Goal: Task Accomplishment & Management: Use online tool/utility

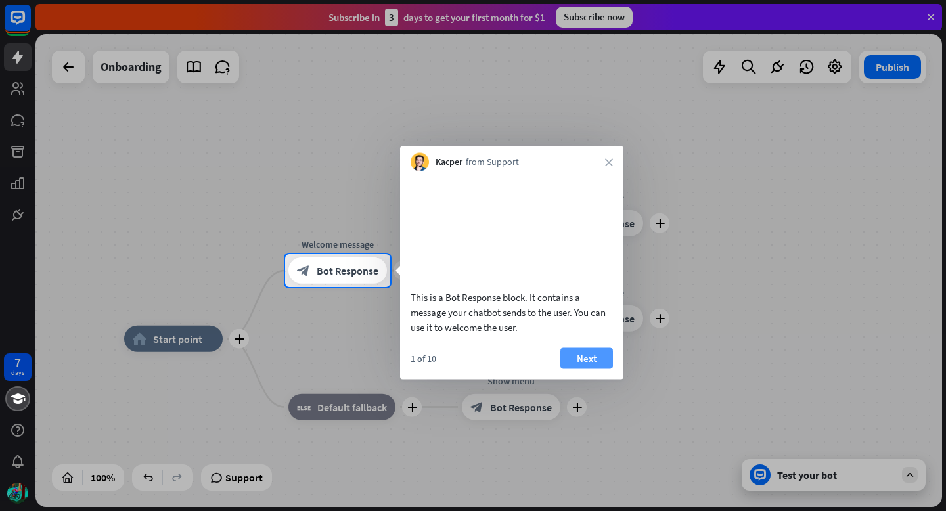
click at [595, 369] on button "Next" at bounding box center [587, 358] width 53 height 21
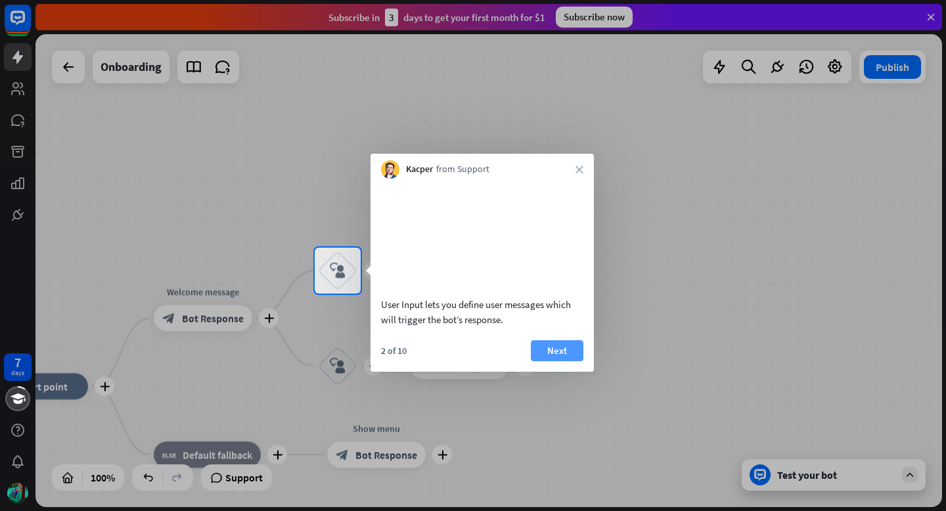
click at [568, 361] on button "Next" at bounding box center [557, 350] width 53 height 21
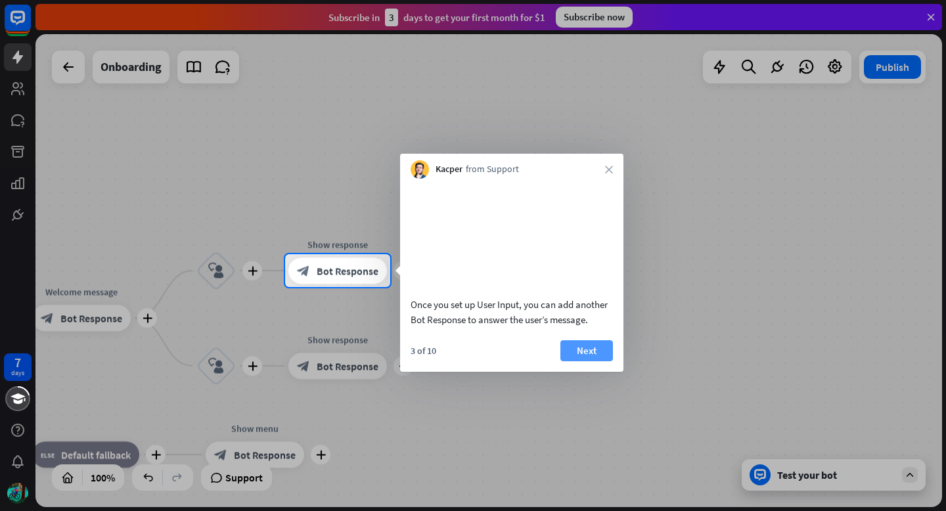
click at [589, 361] on button "Next" at bounding box center [587, 350] width 53 height 21
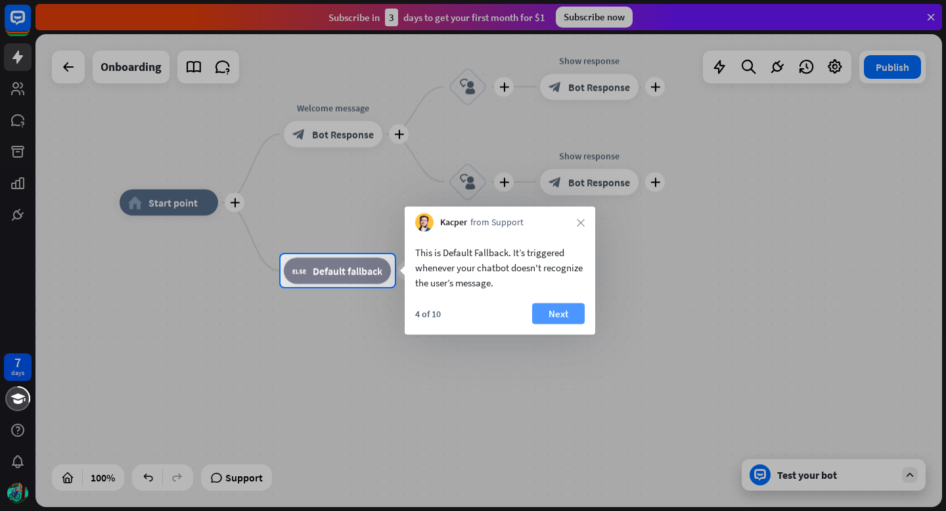
click at [580, 310] on button "Next" at bounding box center [558, 314] width 53 height 21
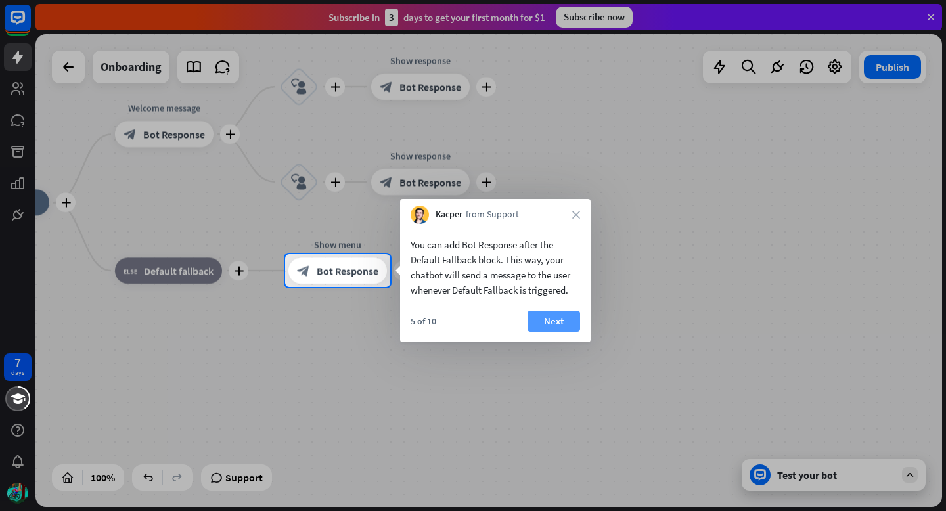
click at [568, 323] on button "Next" at bounding box center [554, 321] width 53 height 21
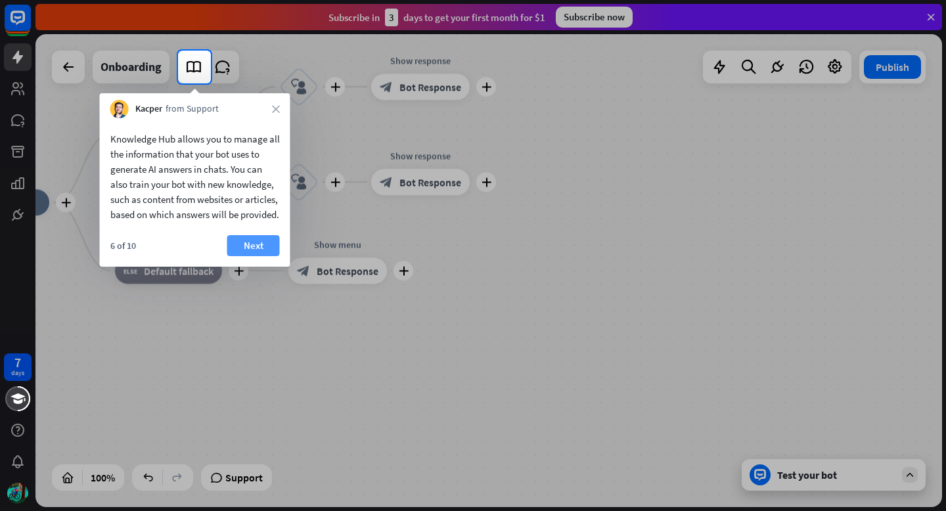
click at [260, 256] on button "Next" at bounding box center [253, 245] width 53 height 21
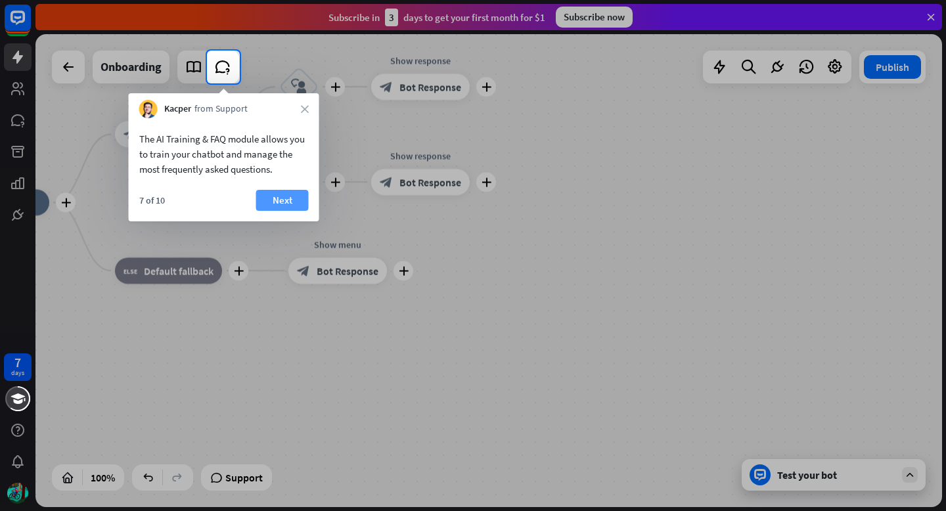
click at [283, 202] on button "Next" at bounding box center [282, 200] width 53 height 21
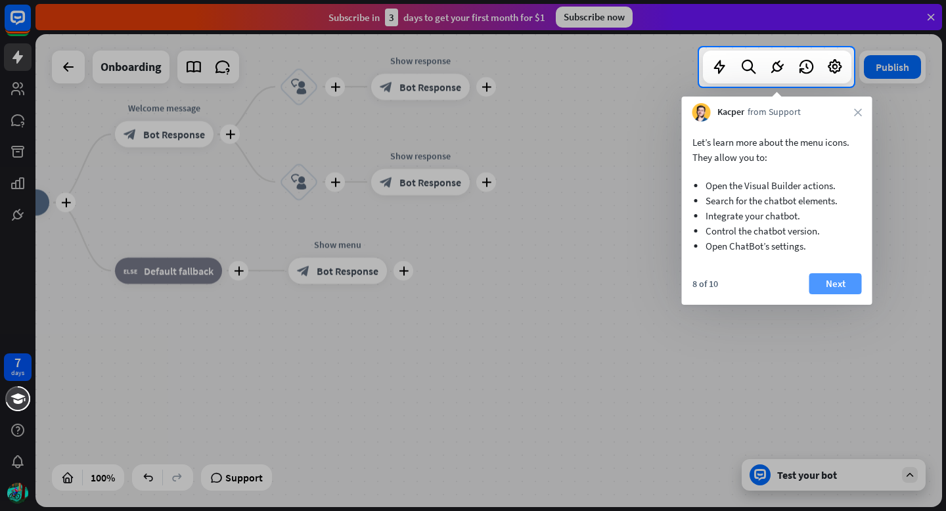
click at [837, 282] on button "Next" at bounding box center [836, 283] width 53 height 21
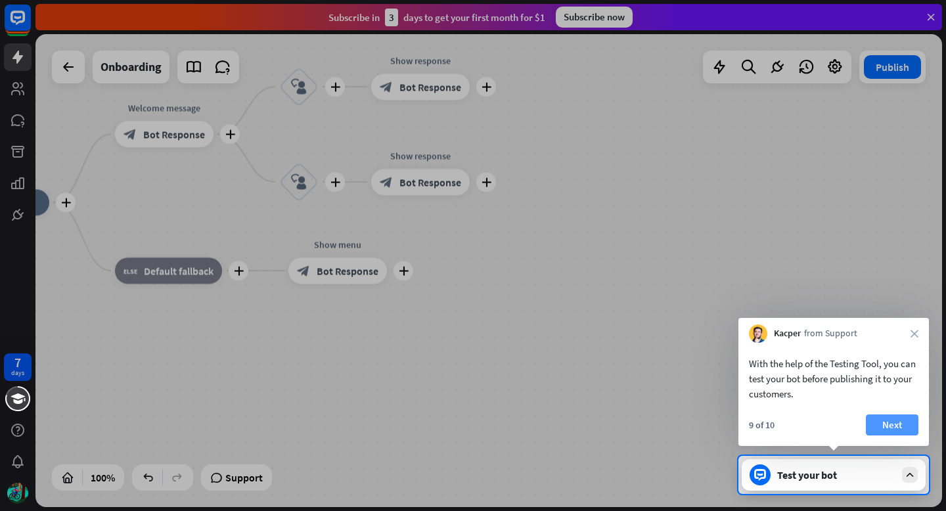
click at [906, 427] on button "Next" at bounding box center [892, 425] width 53 height 21
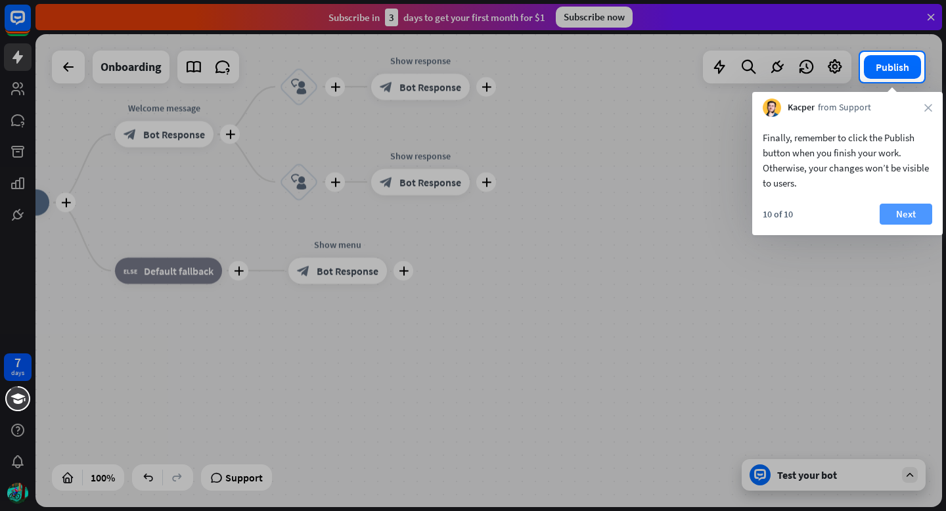
click at [905, 211] on button "Next" at bounding box center [906, 214] width 53 height 21
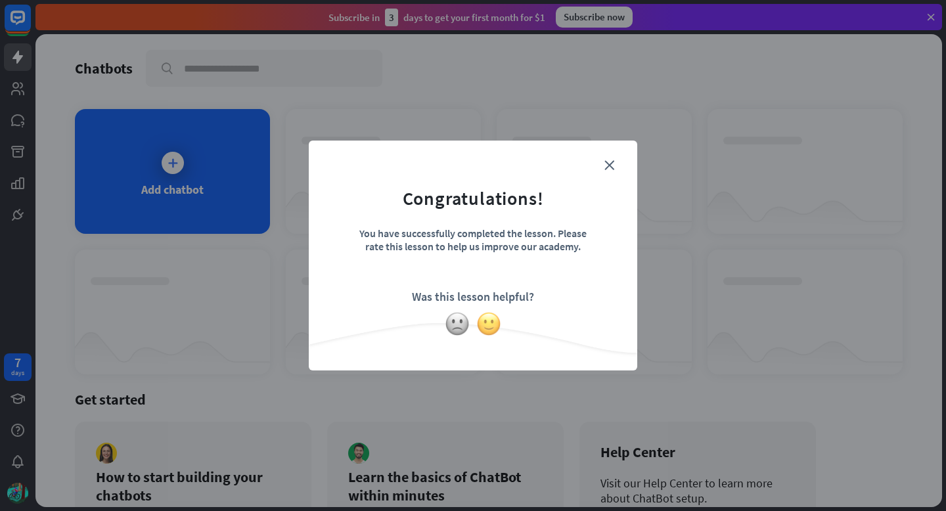
click at [491, 321] on img at bounding box center [488, 323] width 25 height 25
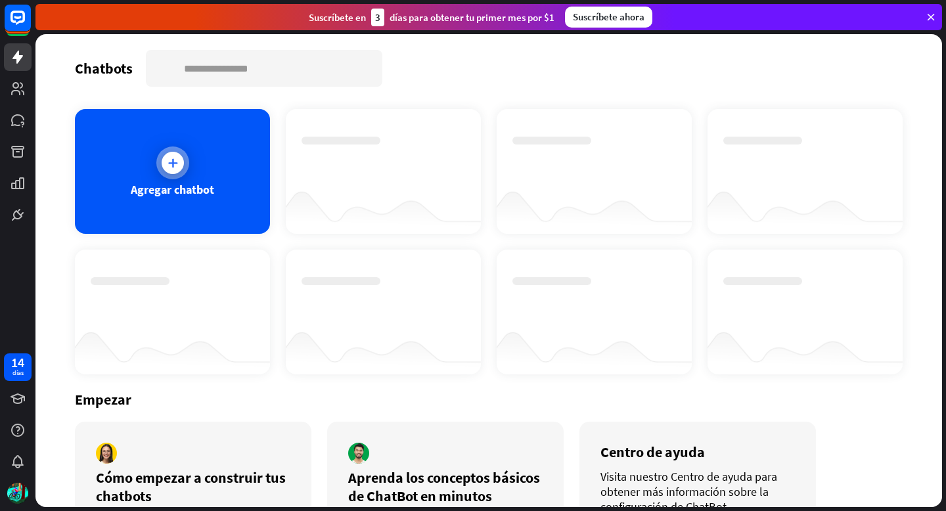
click at [177, 168] on icon at bounding box center [172, 162] width 13 height 13
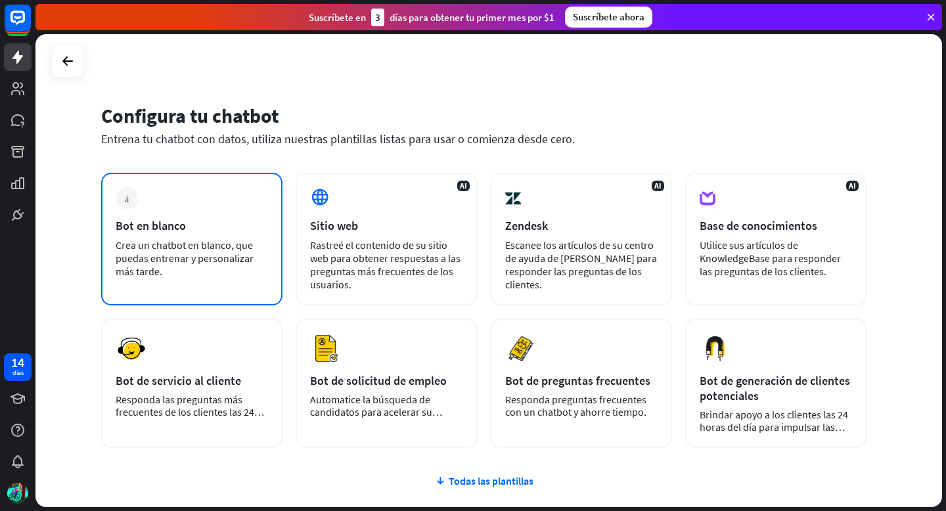
click at [214, 213] on div "más Bot en blanco Crea un chatbot en blanco, que puedas entrenar y personalizar…" at bounding box center [191, 239] width 181 height 133
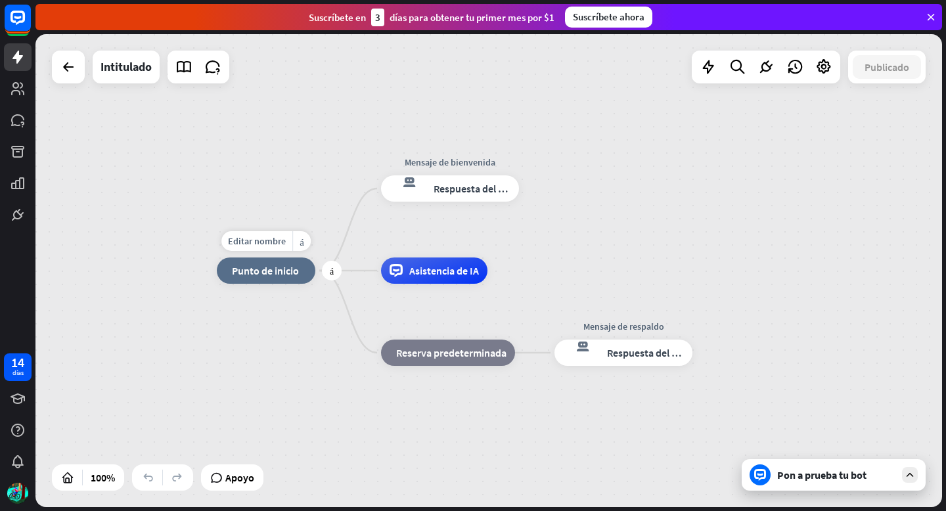
click at [279, 269] on font "Punto de inicio" at bounding box center [265, 270] width 67 height 13
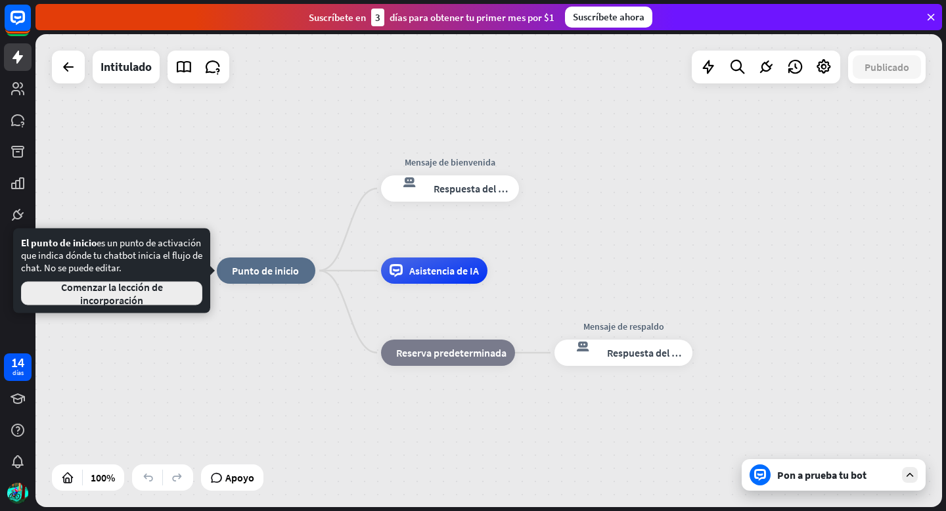
click at [156, 294] on font "Comenzar la lección de incorporación" at bounding box center [111, 294] width 159 height 26
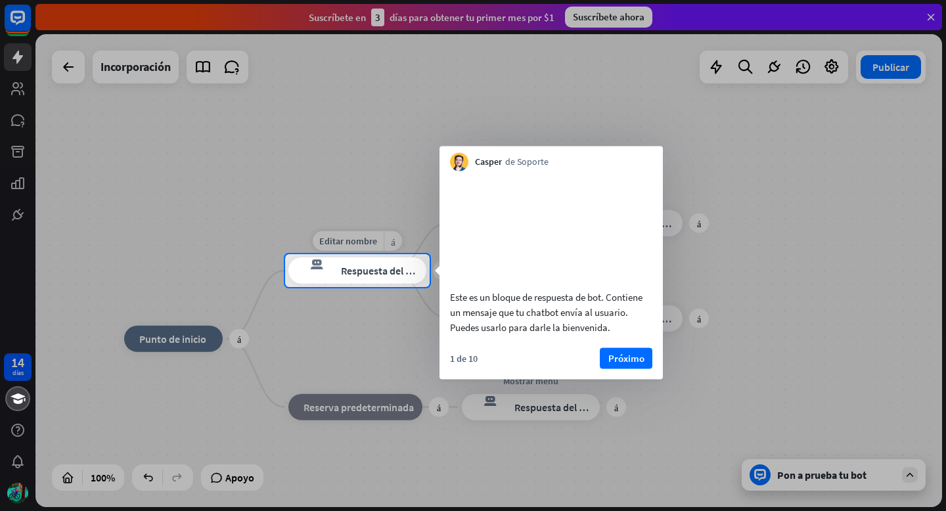
click at [373, 271] on font "Respuesta del bot" at bounding box center [381, 270] width 80 height 13
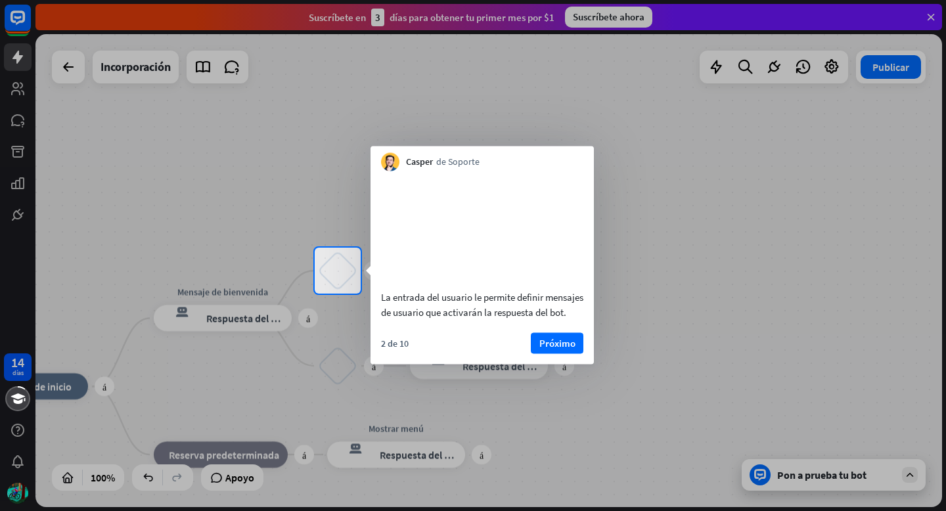
click at [630, 237] on div at bounding box center [473, 124] width 946 height 248
click at [560, 349] on font "Próximo" at bounding box center [557, 342] width 36 height 12
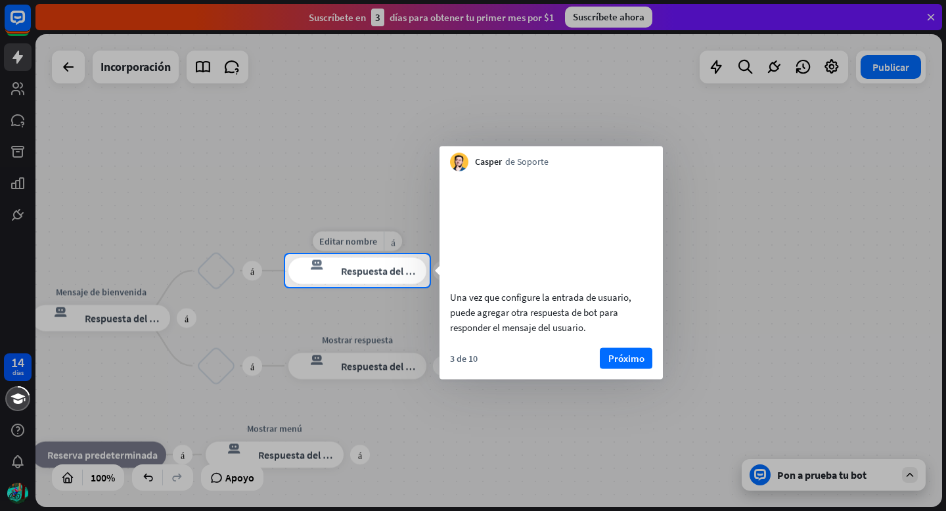
click at [368, 269] on font "Respuesta del bot" at bounding box center [381, 270] width 80 height 13
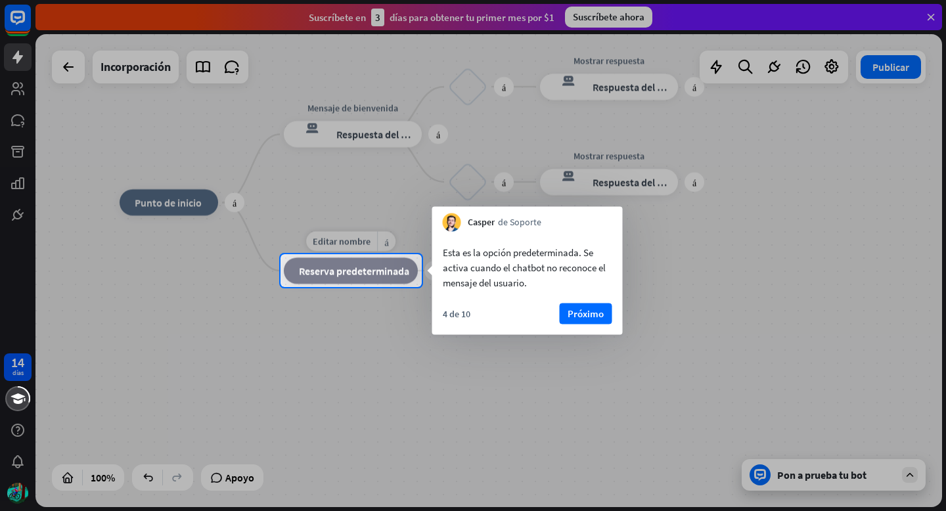
click at [372, 271] on font "Reserva predeterminada" at bounding box center [354, 270] width 110 height 13
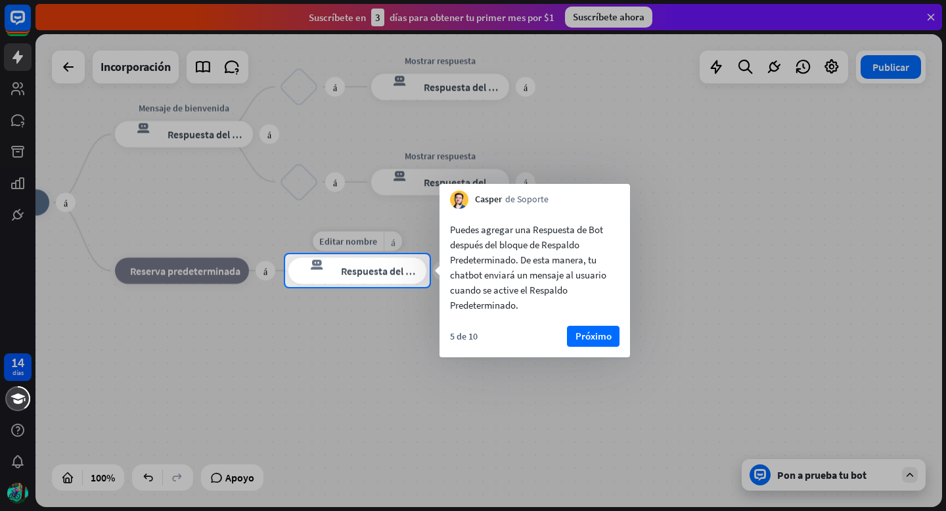
click at [368, 269] on font "Respuesta del bot" at bounding box center [381, 270] width 80 height 13
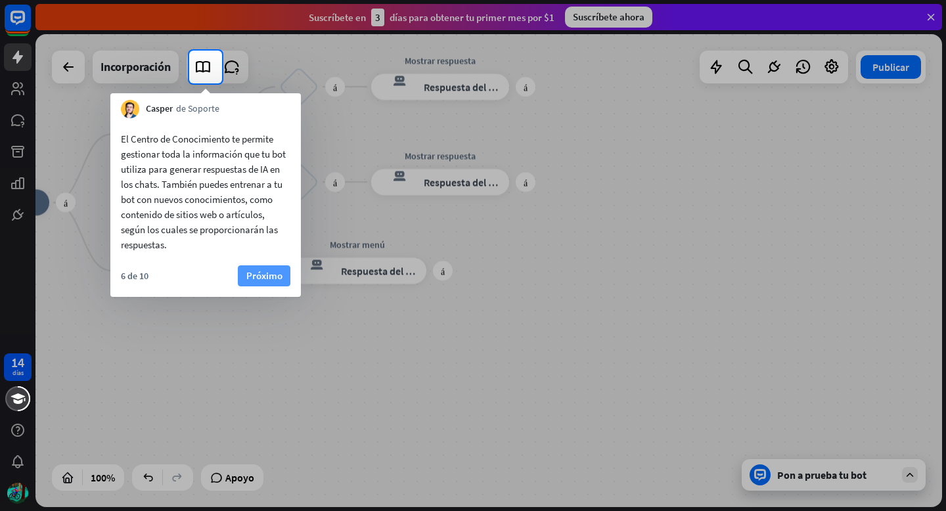
click at [283, 277] on button "Próximo" at bounding box center [264, 275] width 53 height 21
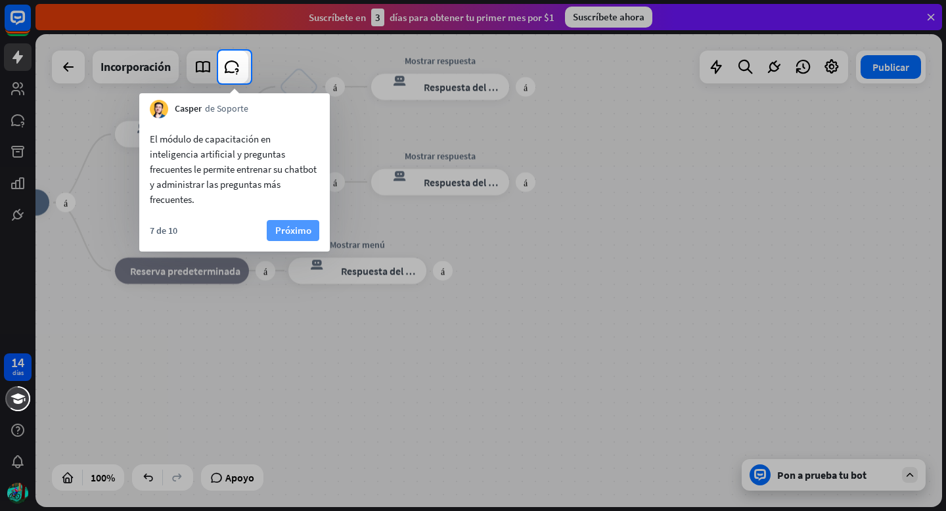
click at [295, 228] on font "Próximo" at bounding box center [293, 230] width 36 height 12
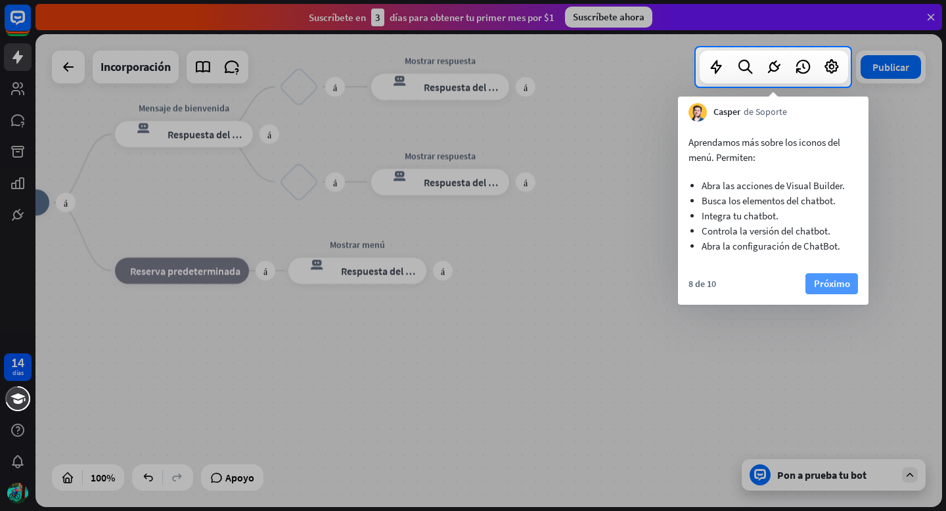
click at [827, 280] on font "Próximo" at bounding box center [832, 283] width 36 height 12
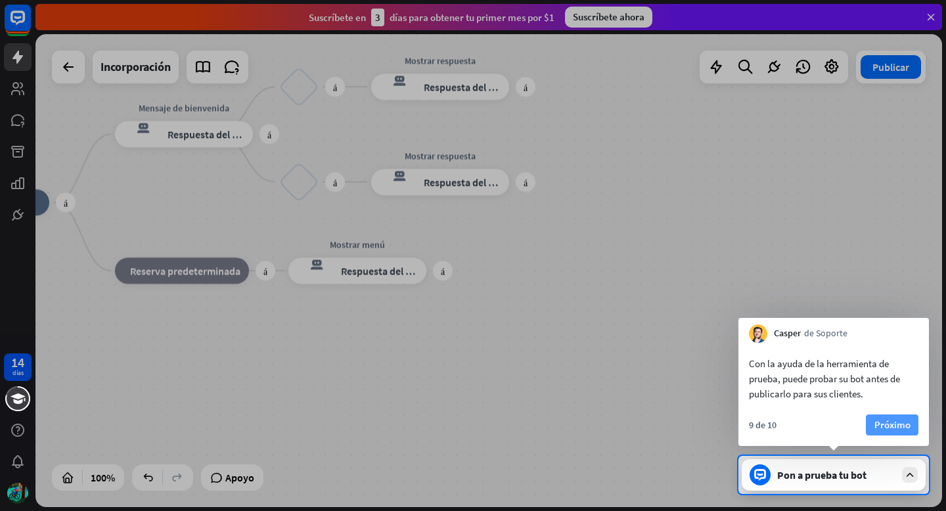
click at [886, 424] on font "Próximo" at bounding box center [893, 425] width 36 height 12
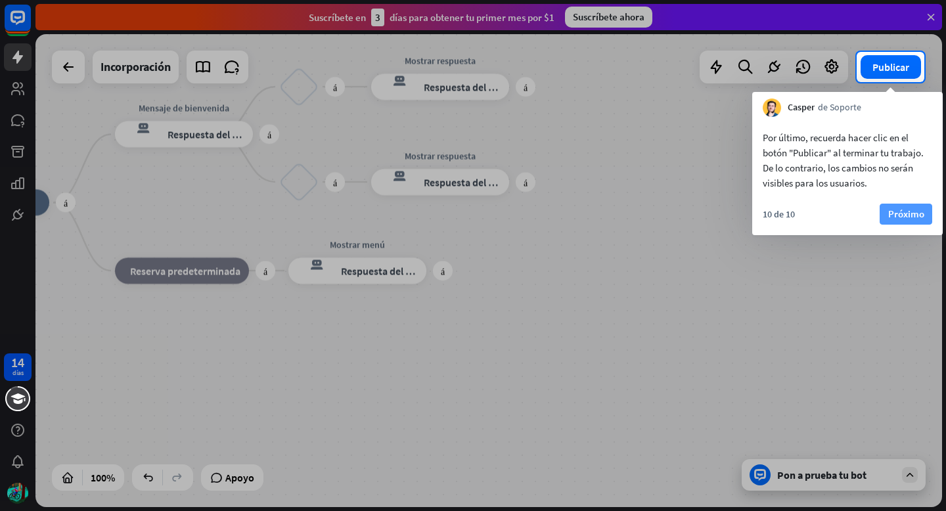
click at [899, 214] on font "Próximo" at bounding box center [906, 214] width 36 height 12
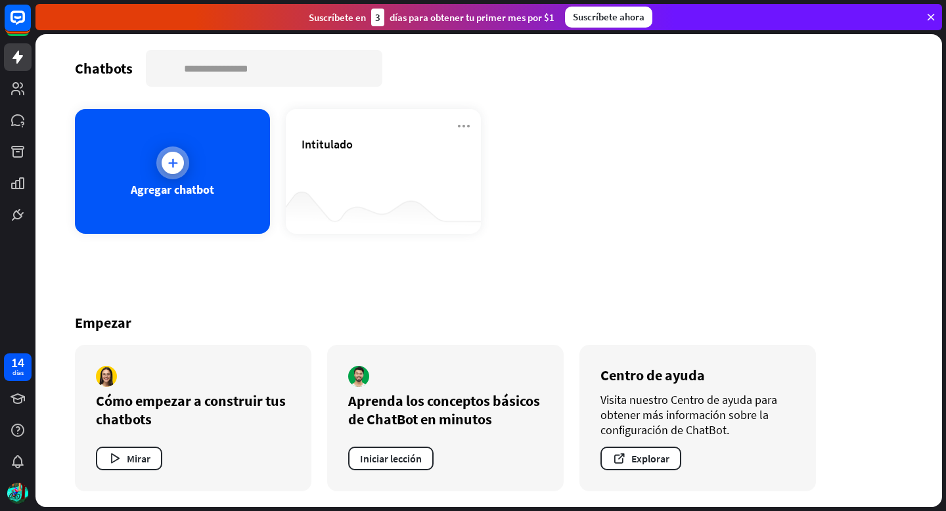
click at [200, 193] on font "Agregar chatbot" at bounding box center [172, 189] width 83 height 15
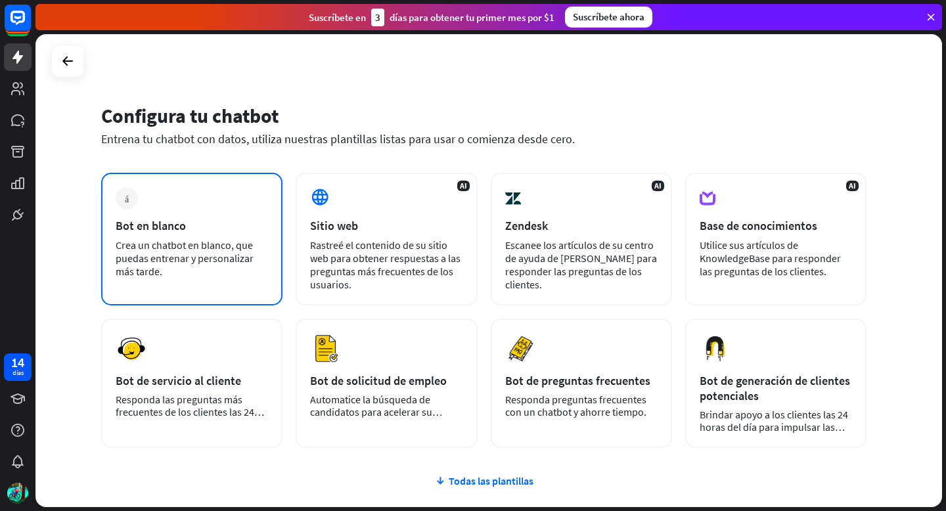
click at [170, 264] on font "Crea un chatbot en blanco, que puedas entrenar y personalizar más tarde." at bounding box center [185, 258] width 138 height 39
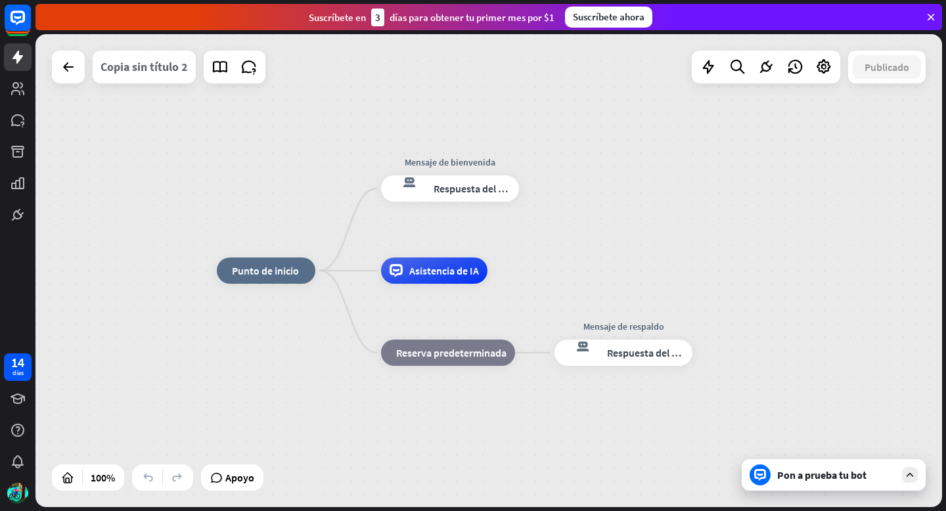
click at [124, 64] on font "Copia sin título 2" at bounding box center [144, 66] width 87 height 15
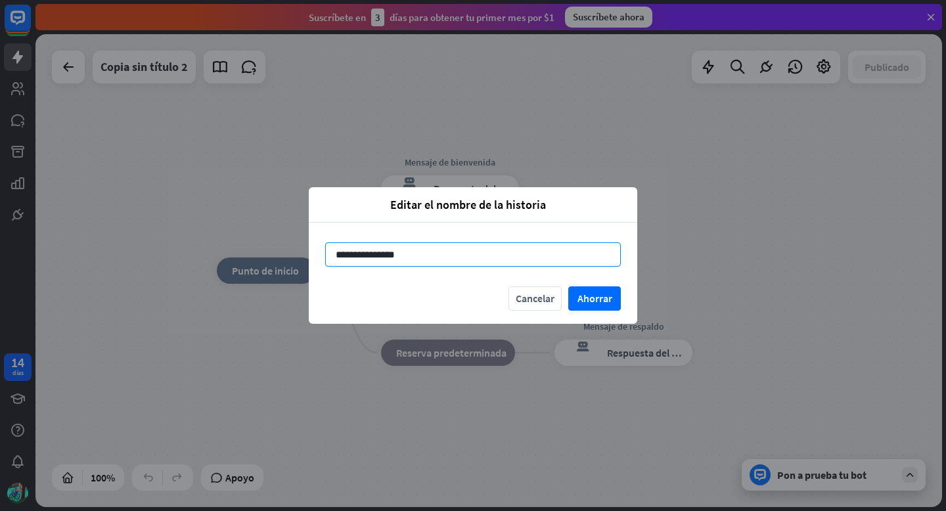
click at [395, 255] on input "**********" at bounding box center [473, 254] width 296 height 24
type input "*"
type input "**********"
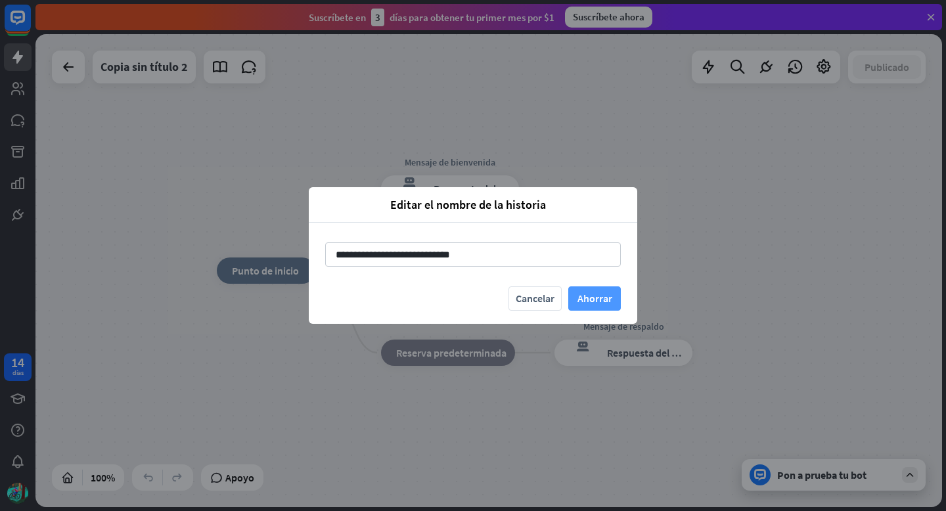
click at [600, 303] on font "Ahorrar" at bounding box center [595, 298] width 35 height 13
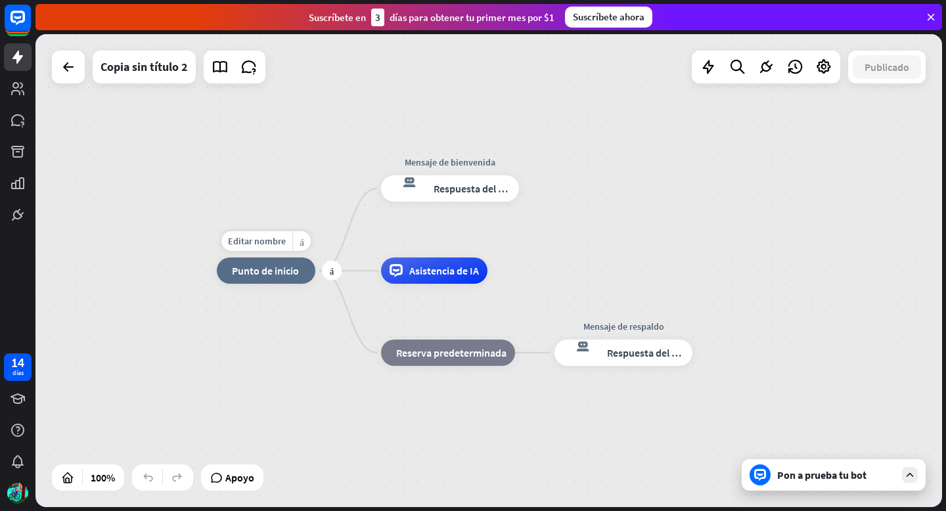
click at [279, 269] on font "Punto de inicio" at bounding box center [265, 270] width 67 height 13
click at [225, 222] on div "inicio_2 Punto de inicio Mensaje de bienvenida respuesta del bot de bloqueo Res…" at bounding box center [488, 270] width 907 height 473
click at [447, 160] on font "Editar nombre" at bounding box center [441, 159] width 58 height 12
click at [461, 108] on div "**********" at bounding box center [488, 270] width 907 height 473
click at [482, 188] on font "Respuesta del bot" at bounding box center [474, 188] width 80 height 13
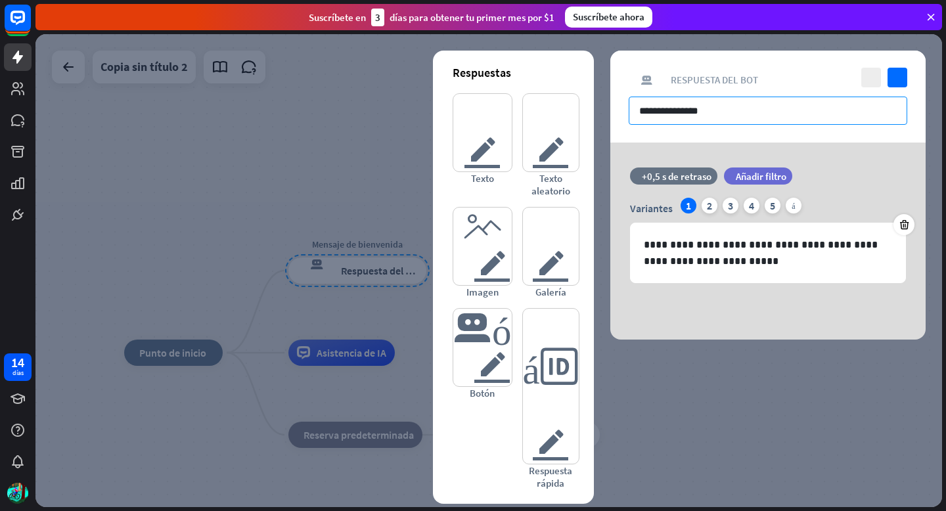
click at [678, 108] on input "**********" at bounding box center [768, 111] width 279 height 28
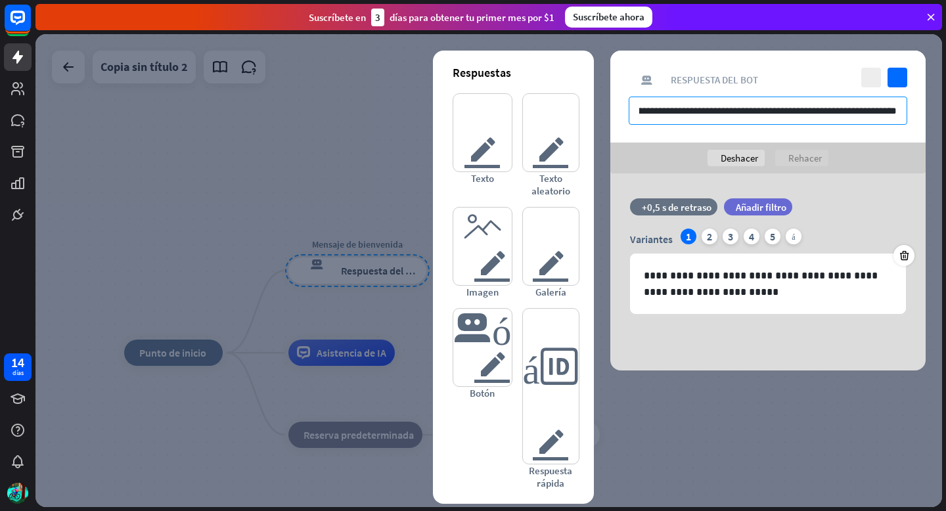
scroll to position [0, 230]
type input "**********"
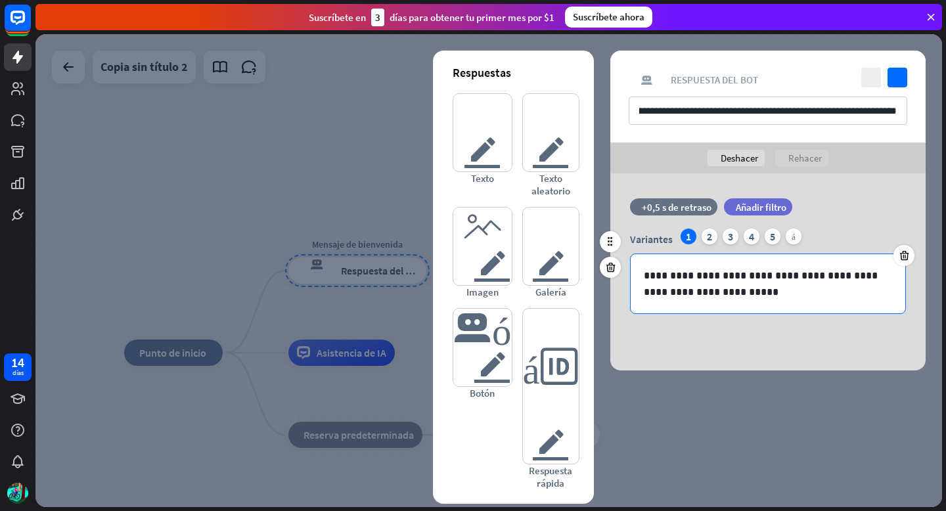
click at [737, 290] on p "**********" at bounding box center [768, 283] width 248 height 33
click at [714, 235] on div "2" at bounding box center [710, 237] width 16 height 16
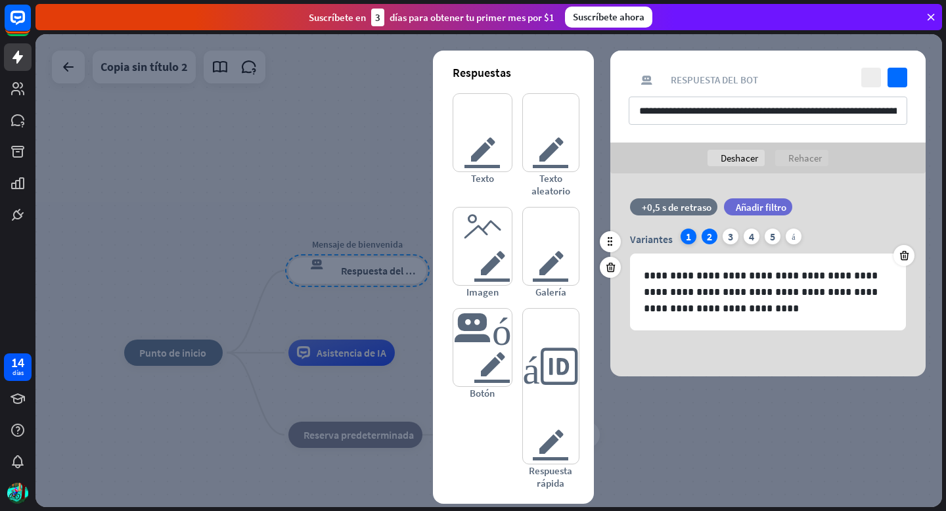
click at [691, 239] on div "1" at bounding box center [689, 237] width 16 height 16
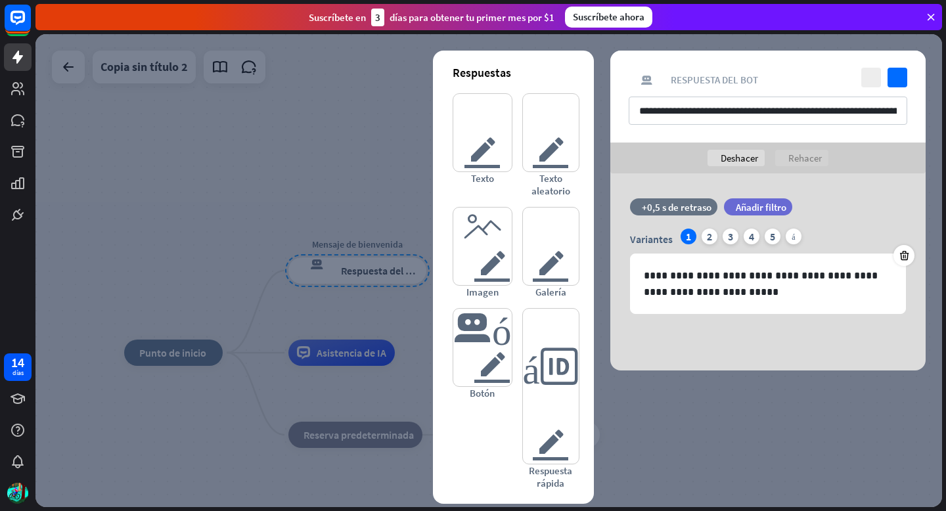
click at [781, 415] on div at bounding box center [488, 270] width 907 height 473
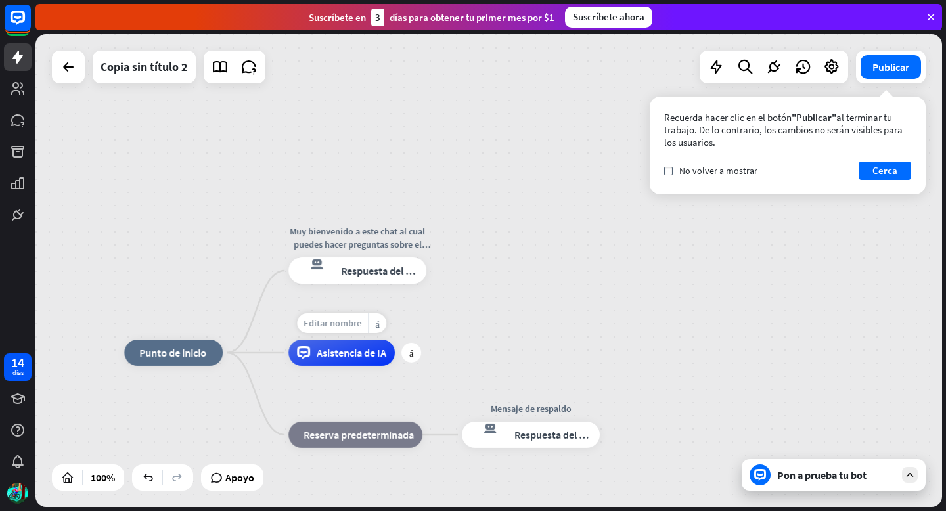
click at [336, 323] on font "Editar nombre" at bounding box center [333, 323] width 58 height 12
click at [376, 436] on font "Reserva predeterminada" at bounding box center [359, 434] width 110 height 13
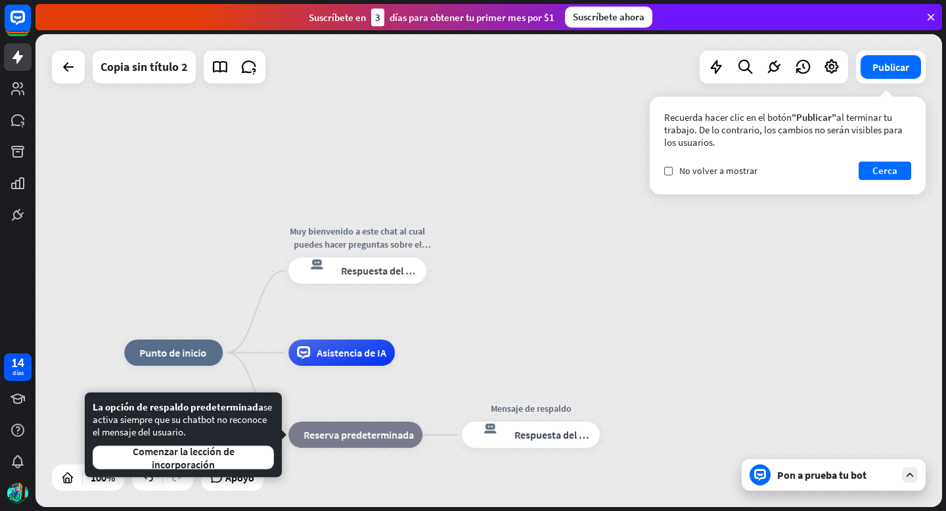
click at [428, 332] on div "inicio_2 Punto de inicio Muy bienvenido a este chat al cual puedes hacer pregun…" at bounding box center [488, 270] width 907 height 473
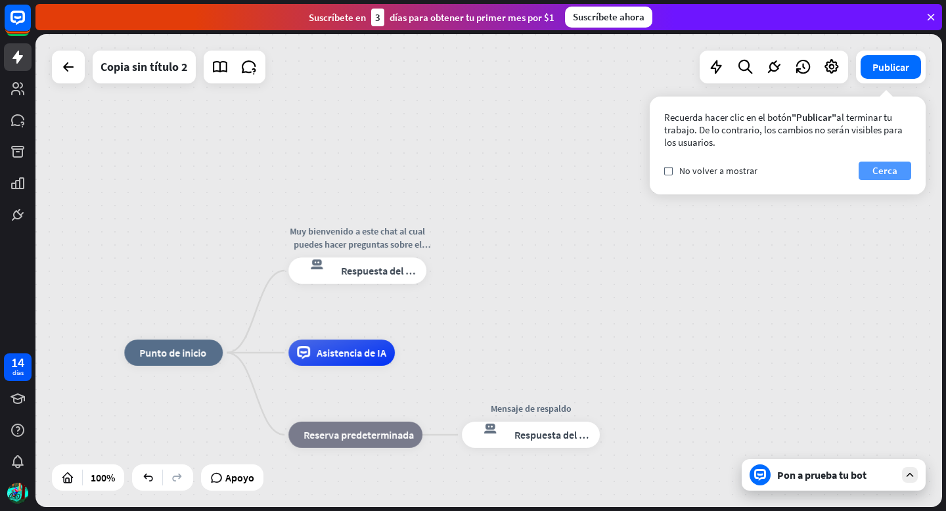
click at [894, 170] on font "Cerca" at bounding box center [885, 170] width 25 height 12
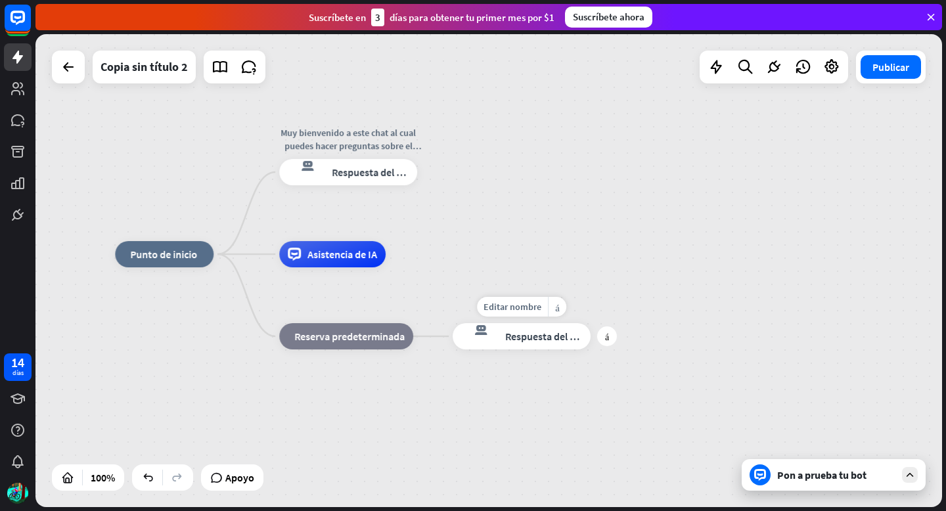
click at [559, 340] on font "Respuesta del bot" at bounding box center [545, 336] width 80 height 13
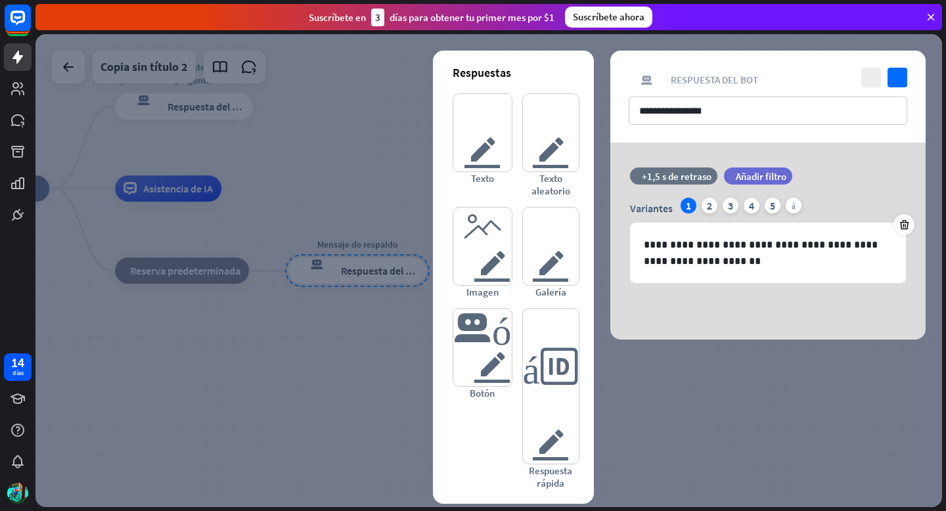
click at [395, 118] on div at bounding box center [488, 270] width 907 height 473
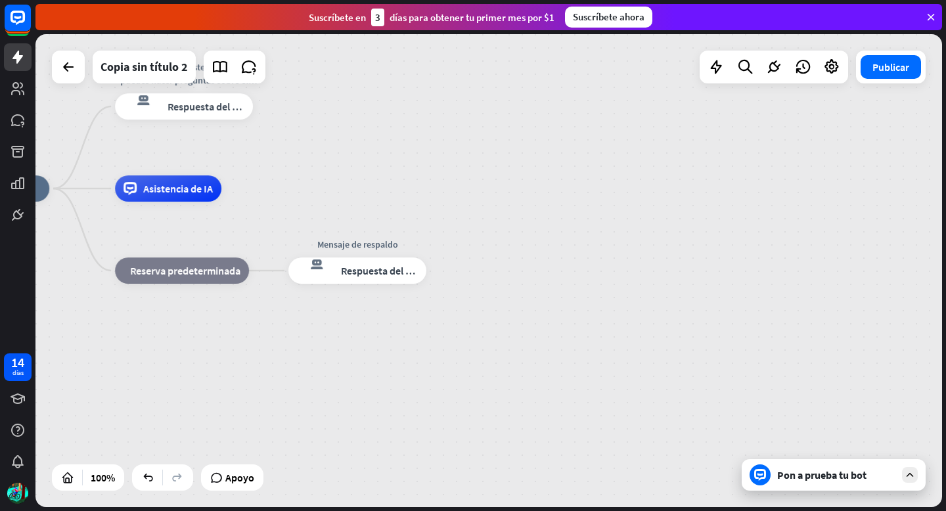
click at [837, 475] on font "Pon a prueba tu bot" at bounding box center [821, 475] width 89 height 13
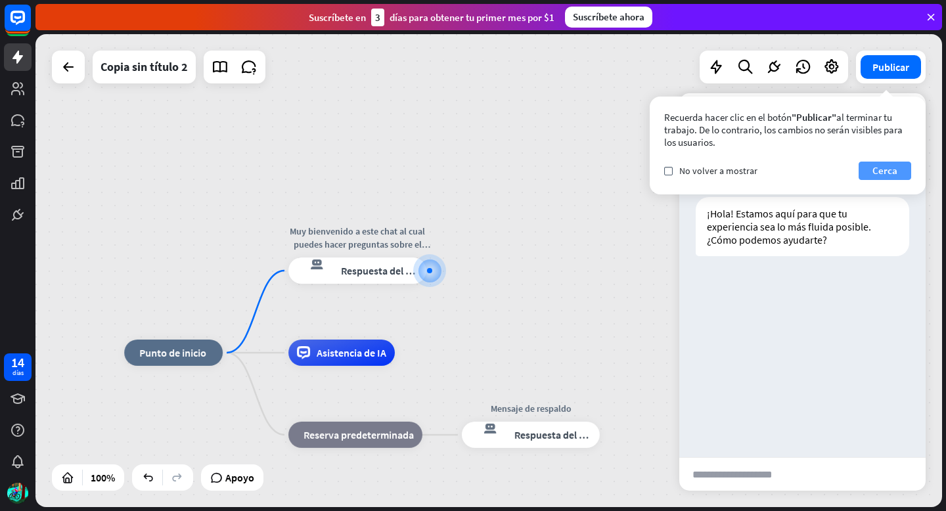
click at [879, 170] on font "Cerca" at bounding box center [885, 170] width 25 height 12
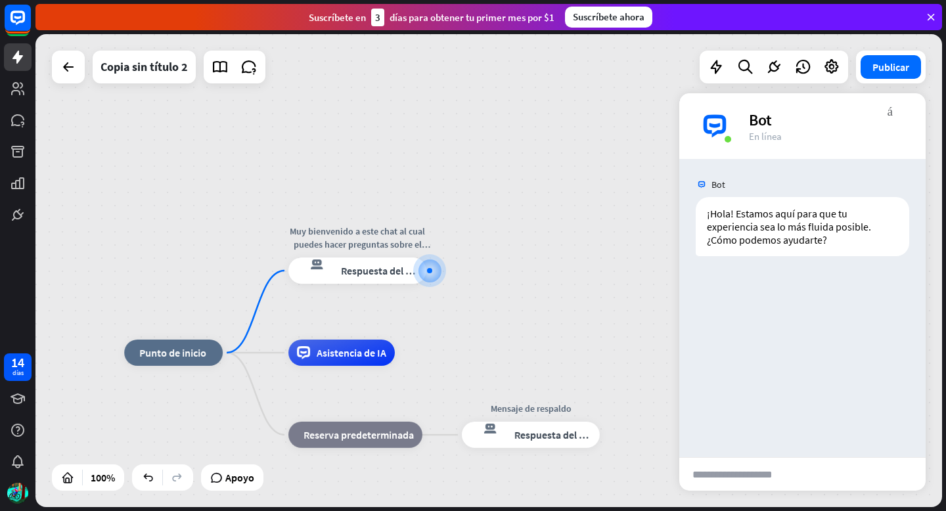
click at [752, 480] on input "text" at bounding box center [743, 474] width 129 height 33
type input "**********"
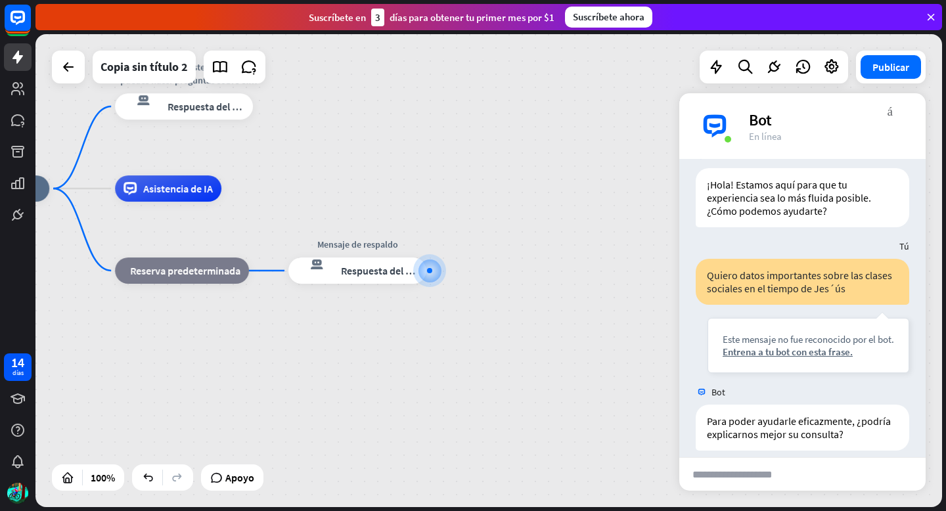
scroll to position [42, 0]
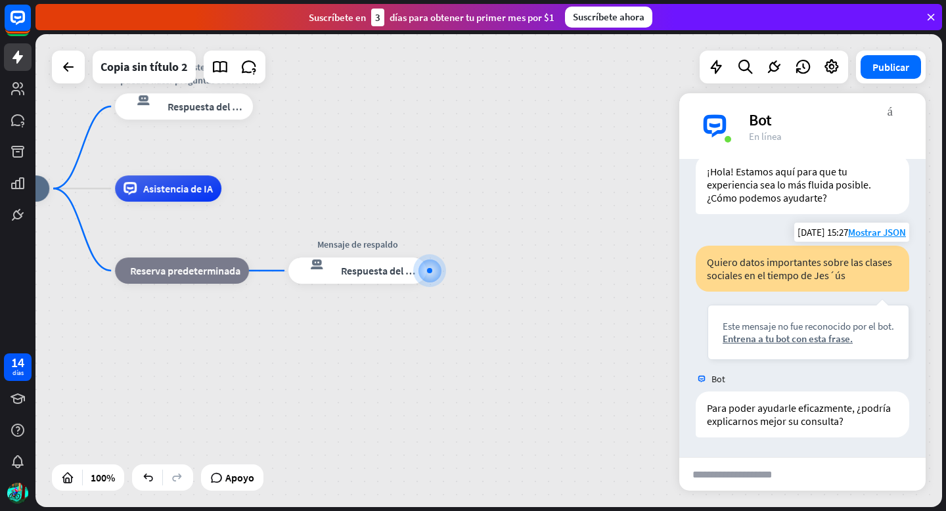
click at [814, 272] on div "Quiero datos importantes sobre las clases sociales en el tiempo de Jes´ús" at bounding box center [803, 269] width 214 height 46
click at [796, 340] on font "Entrena a tu bot con esta frase." at bounding box center [788, 338] width 130 height 12
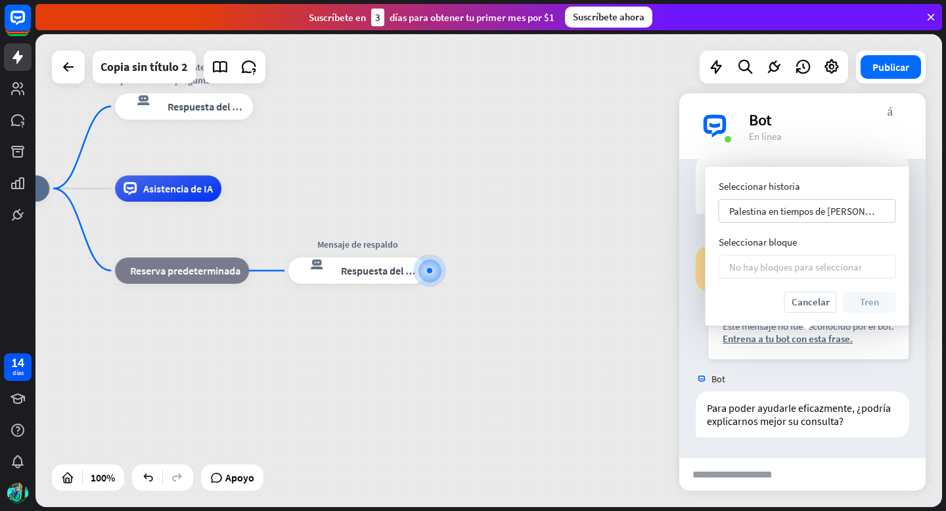
click at [791, 264] on font "No hay bloques para seleccionar" at bounding box center [795, 267] width 133 height 12
click at [808, 303] on font "Cancelar" at bounding box center [811, 302] width 38 height 12
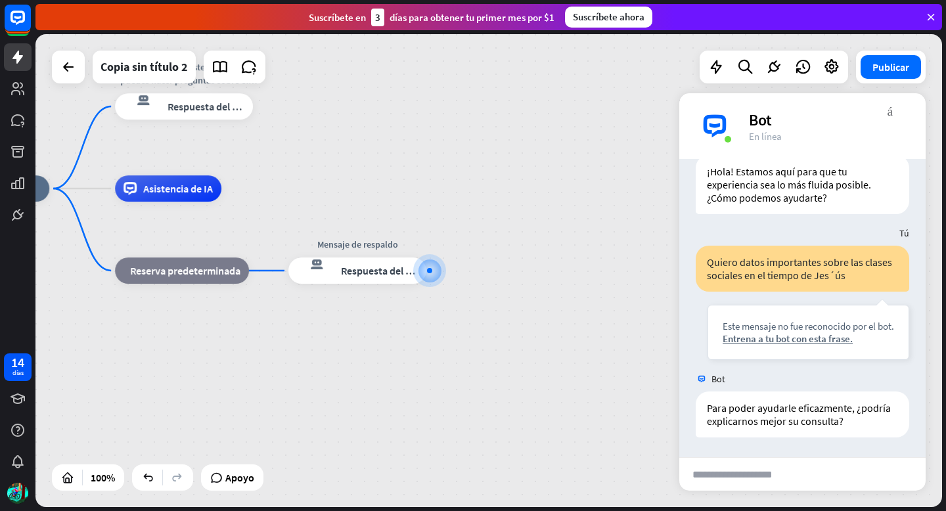
click at [662, 238] on div "inicio_2 Punto de inicio Muy bienvenido a este chat al cual puedes hacer pregun…" at bounding box center [404, 425] width 906 height 473
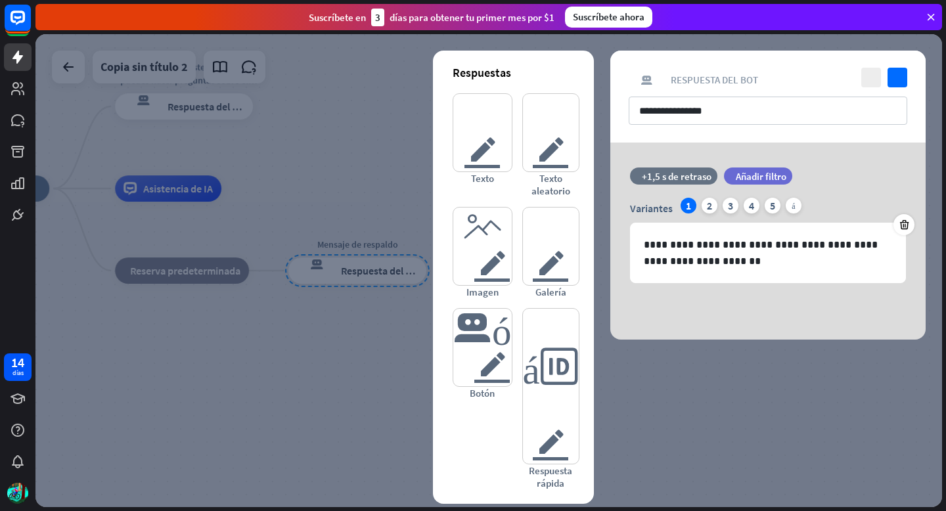
click at [378, 155] on div at bounding box center [488, 270] width 907 height 473
click at [363, 153] on div at bounding box center [488, 270] width 907 height 473
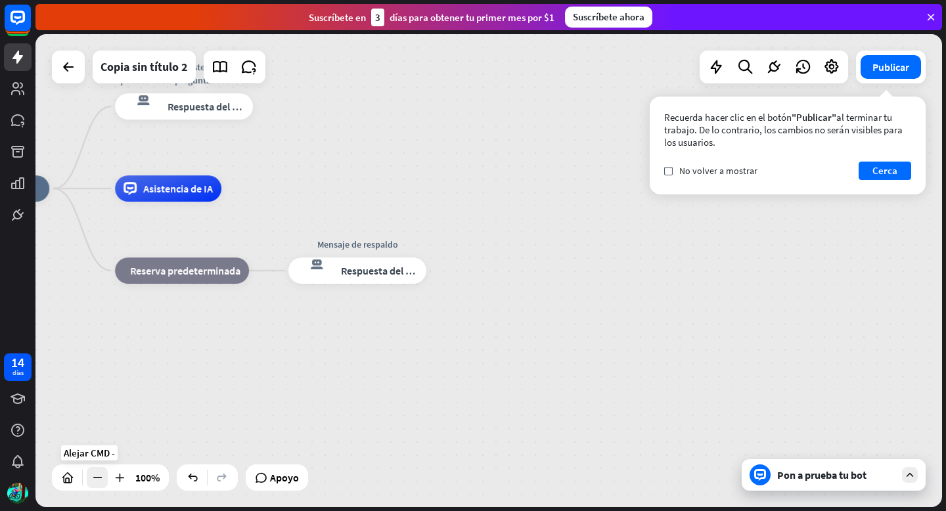
click at [99, 478] on icon at bounding box center [97, 477] width 13 height 13
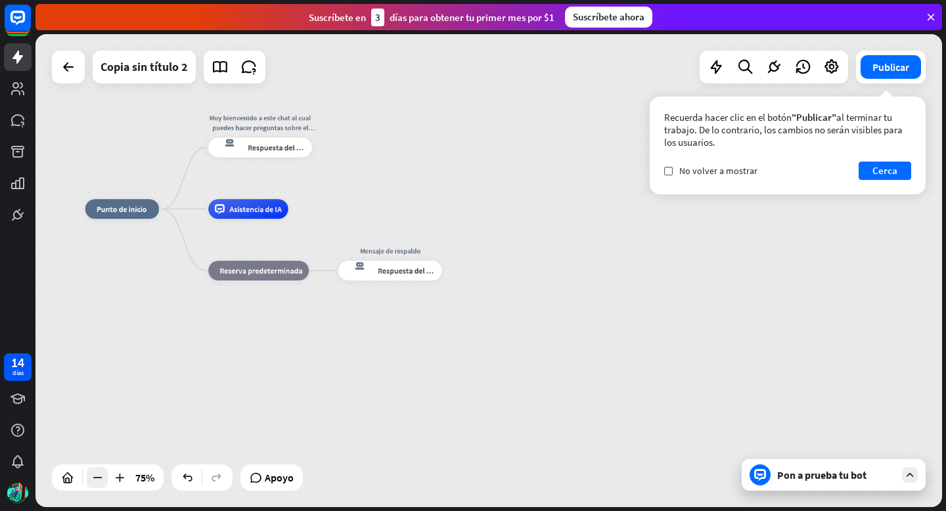
click at [99, 478] on icon at bounding box center [97, 477] width 13 height 13
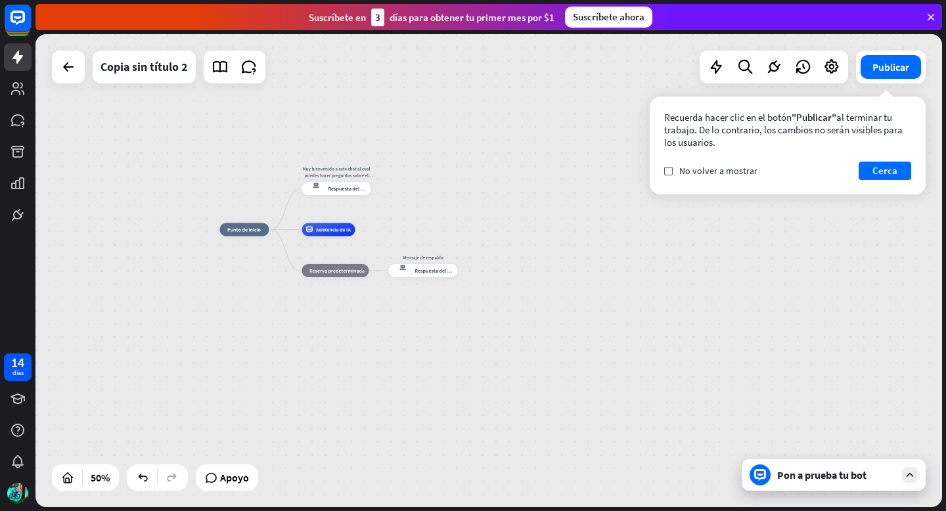
click at [246, 371] on div "inicio_2 Punto de inicio Muy bienvenido a este chat al cual puedes hacer pregun…" at bounding box center [445, 348] width 453 height 237
click at [119, 474] on icon at bounding box center [119, 477] width 13 height 13
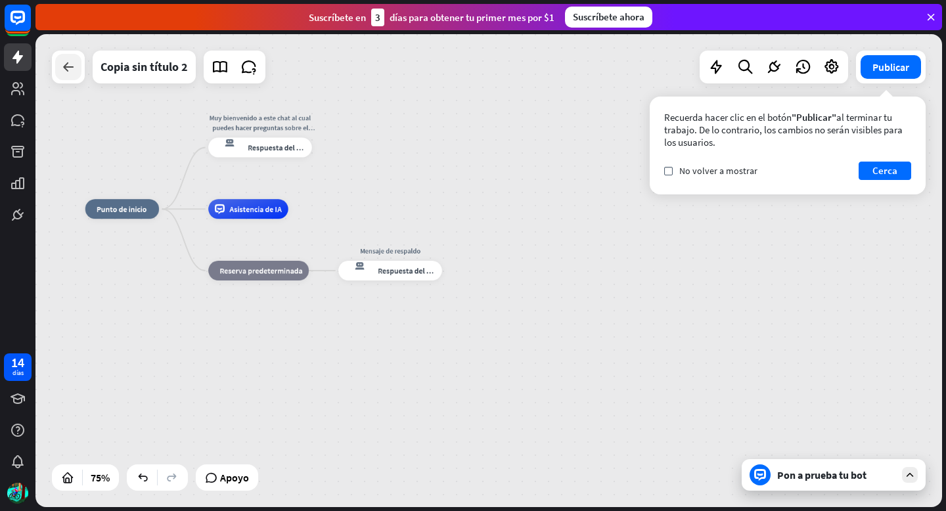
click at [73, 69] on icon at bounding box center [68, 67] width 16 height 16
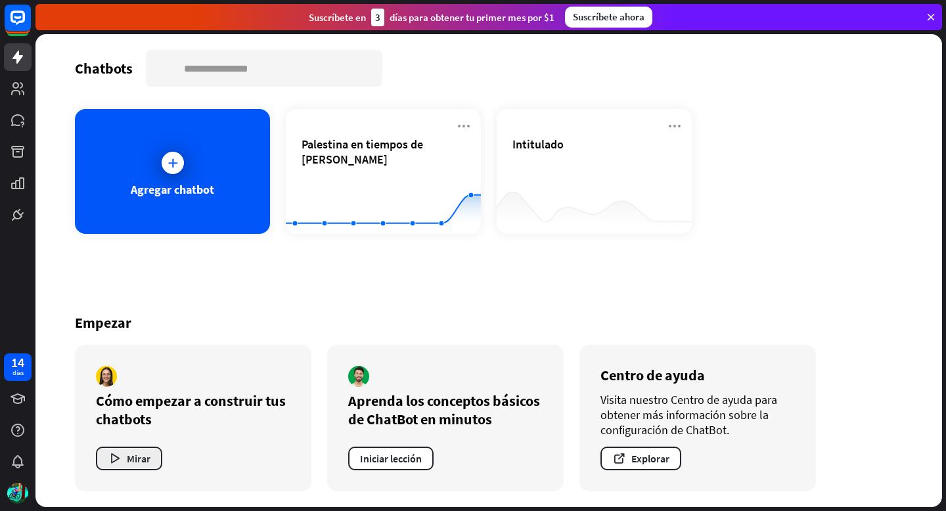
click at [140, 455] on font "Mirar" at bounding box center [139, 458] width 24 height 13
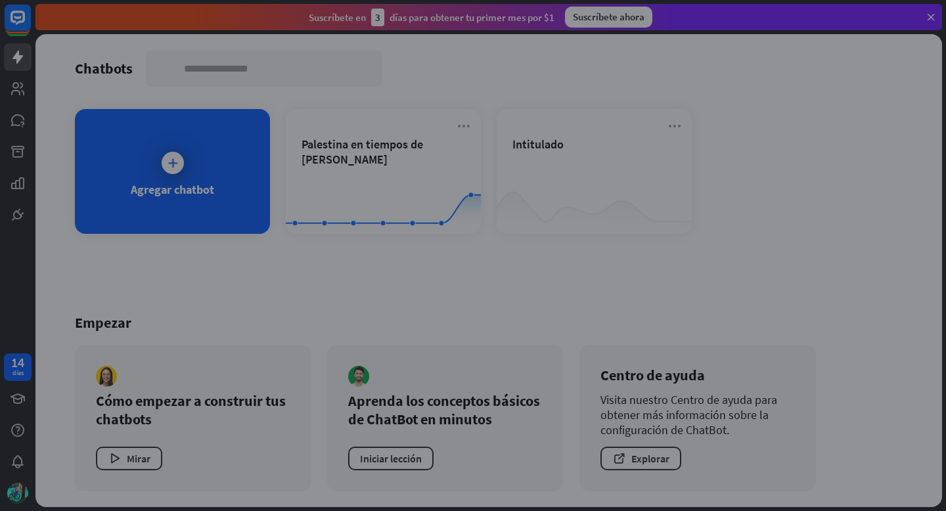
click at [877, 347] on div "cerca" at bounding box center [473, 255] width 946 height 511
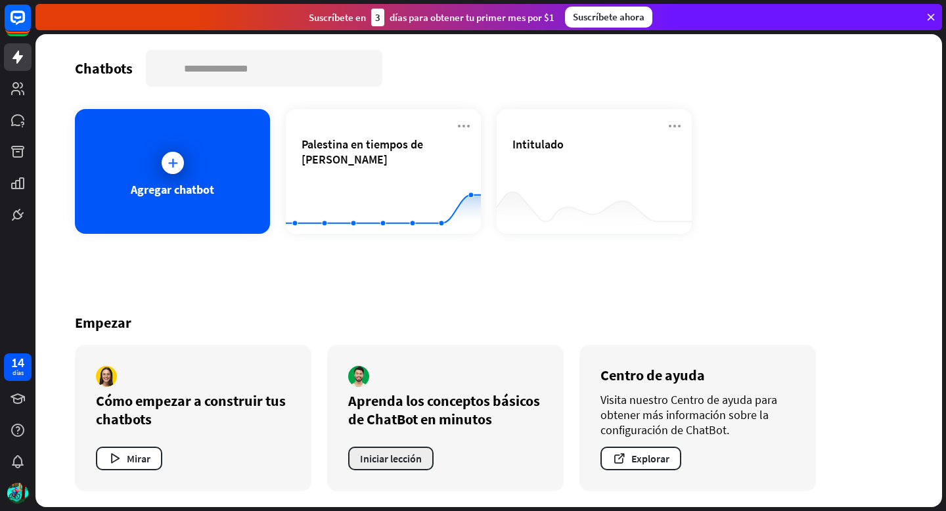
click at [410, 456] on font "Iniciar lección" at bounding box center [391, 458] width 62 height 13
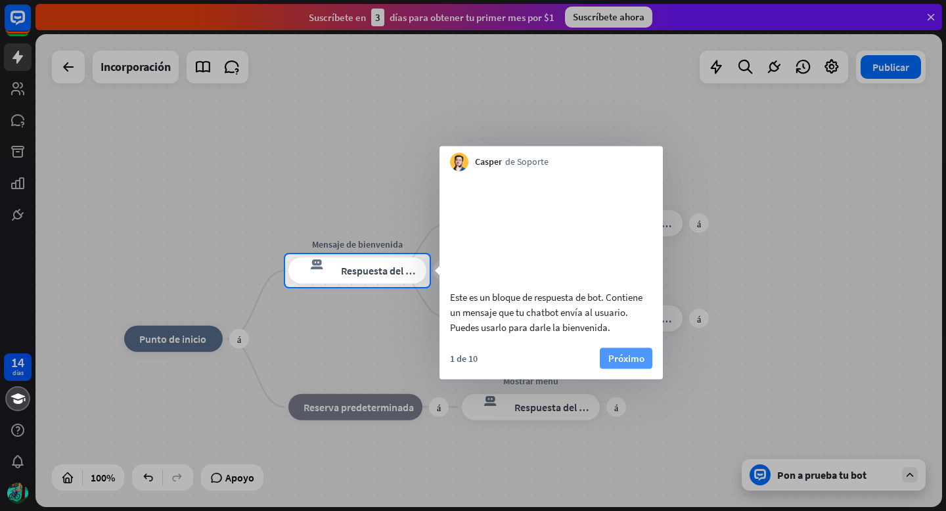
click at [615, 364] on font "Próximo" at bounding box center [626, 358] width 36 height 12
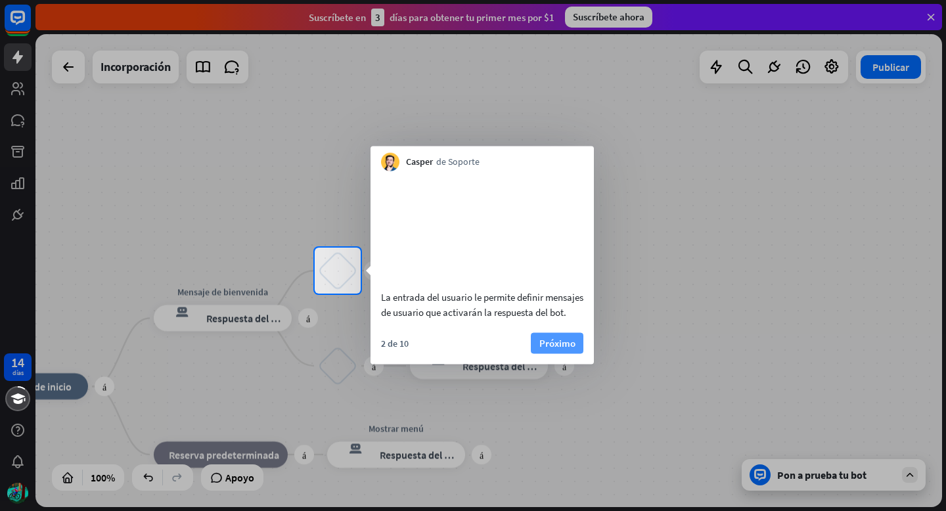
click at [556, 349] on font "Próximo" at bounding box center [557, 342] width 36 height 12
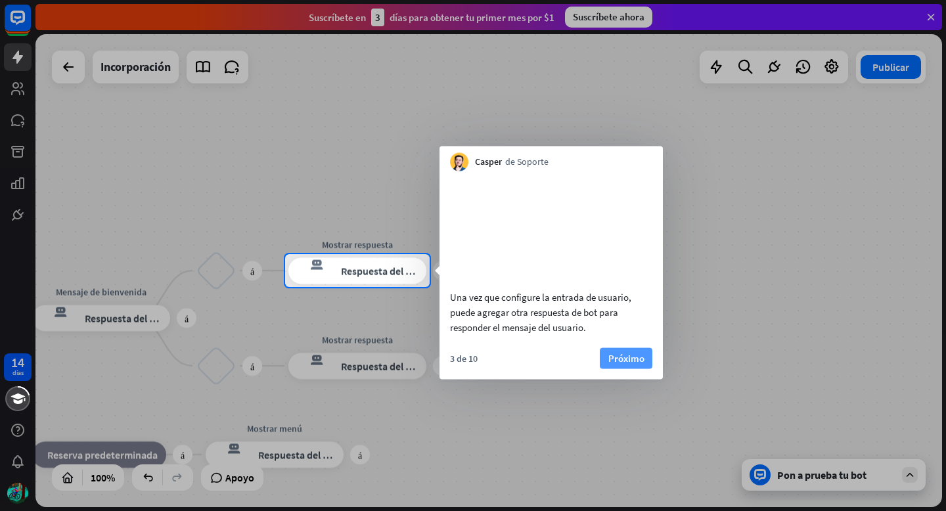
click at [610, 364] on font "Próximo" at bounding box center [626, 358] width 36 height 12
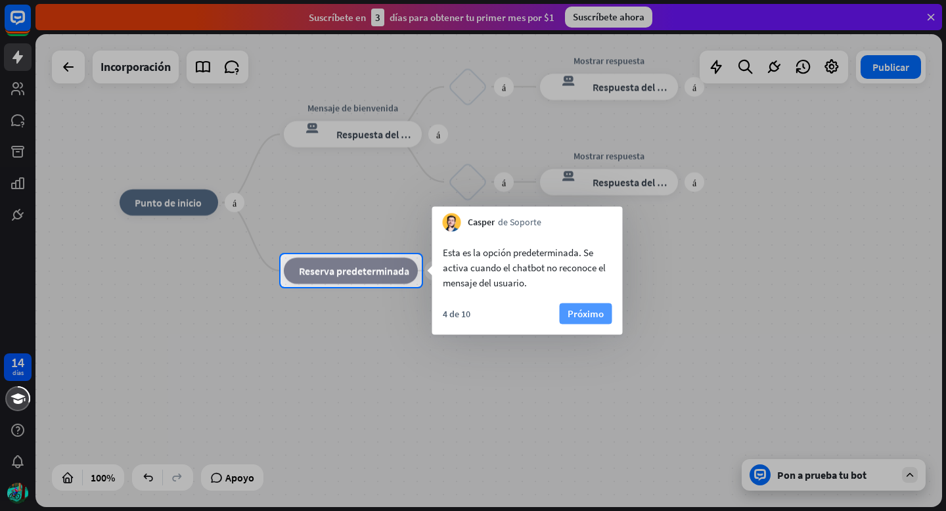
click at [601, 310] on font "Próximo" at bounding box center [586, 314] width 36 height 12
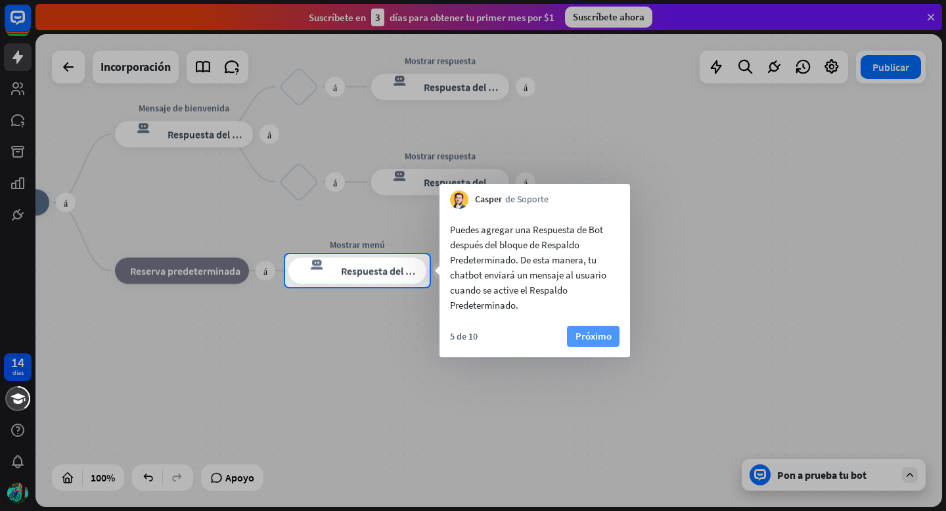
click at [586, 336] on font "Próximo" at bounding box center [594, 336] width 36 height 12
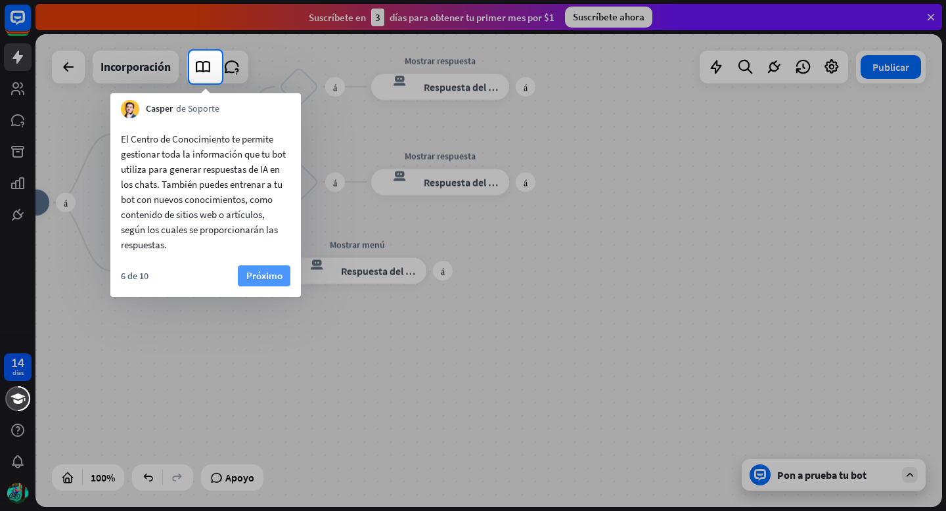
click at [266, 273] on font "Próximo" at bounding box center [264, 275] width 36 height 12
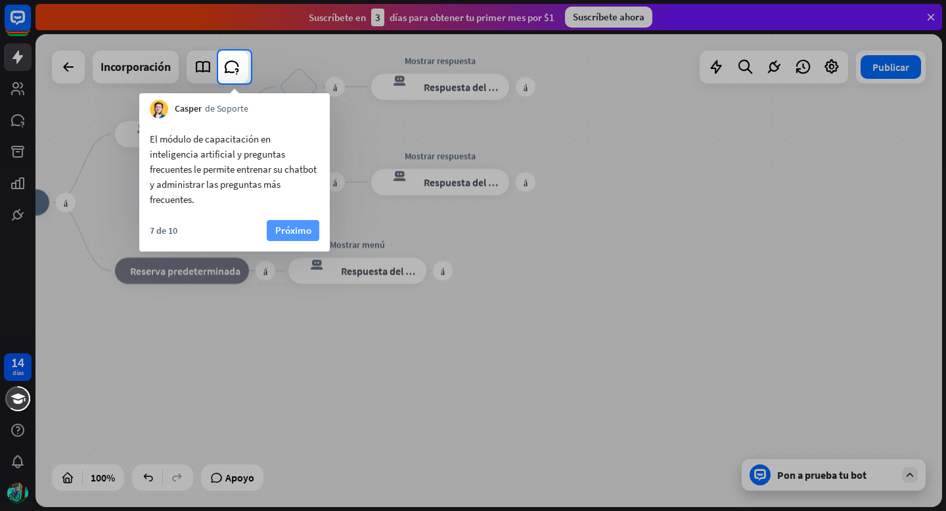
click at [281, 237] on font "Próximo" at bounding box center [293, 230] width 36 height 12
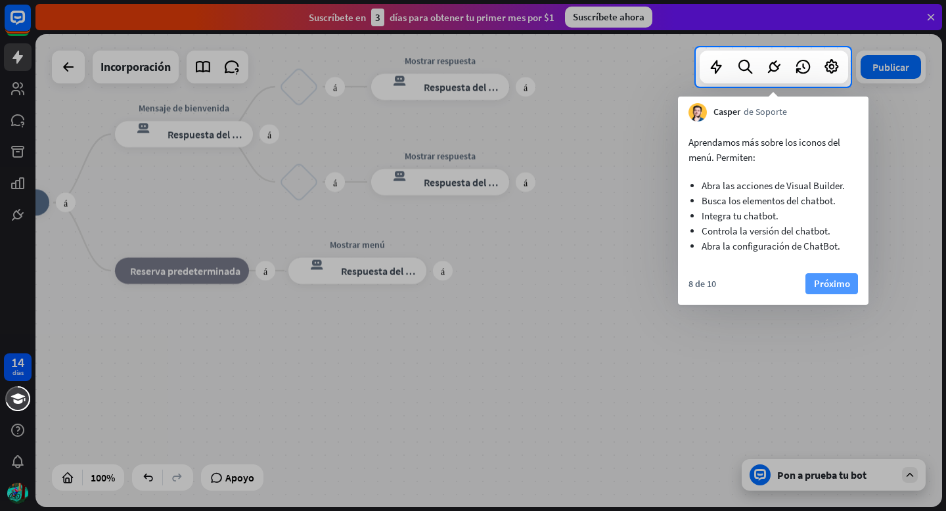
click at [831, 282] on font "Próximo" at bounding box center [832, 283] width 36 height 12
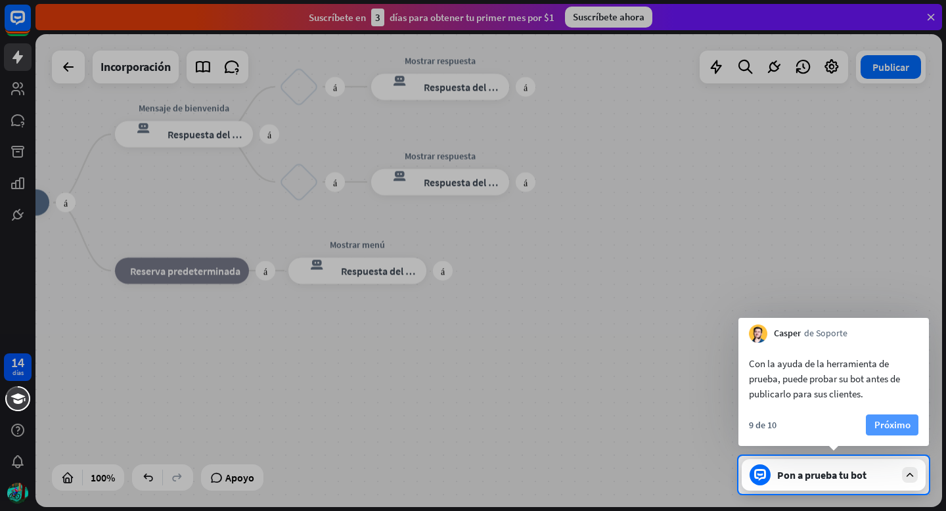
click at [880, 428] on font "Próximo" at bounding box center [893, 425] width 36 height 12
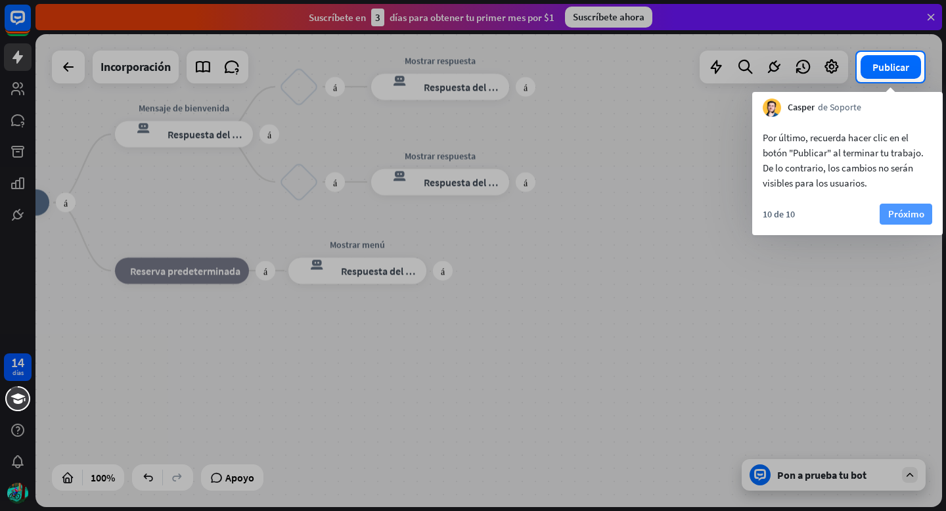
click at [915, 210] on font "Próximo" at bounding box center [906, 214] width 36 height 12
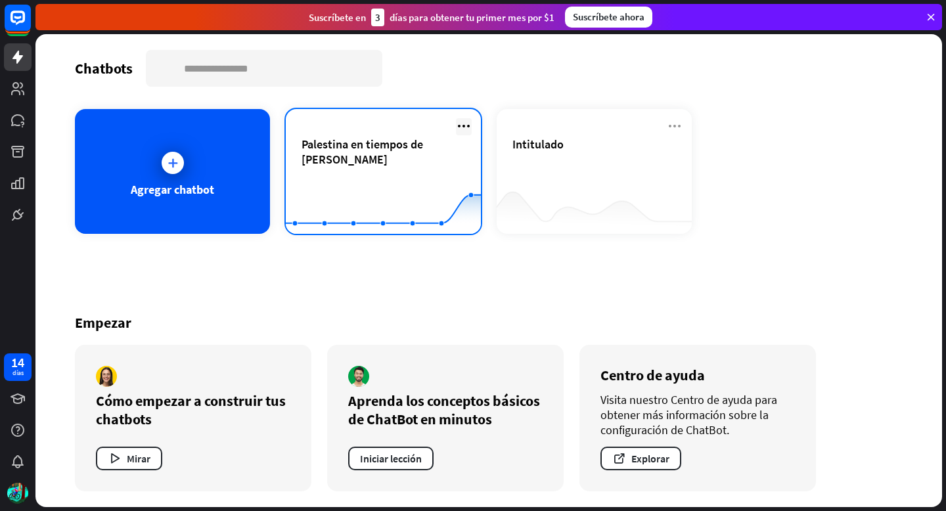
click at [466, 126] on icon at bounding box center [464, 126] width 16 height 16
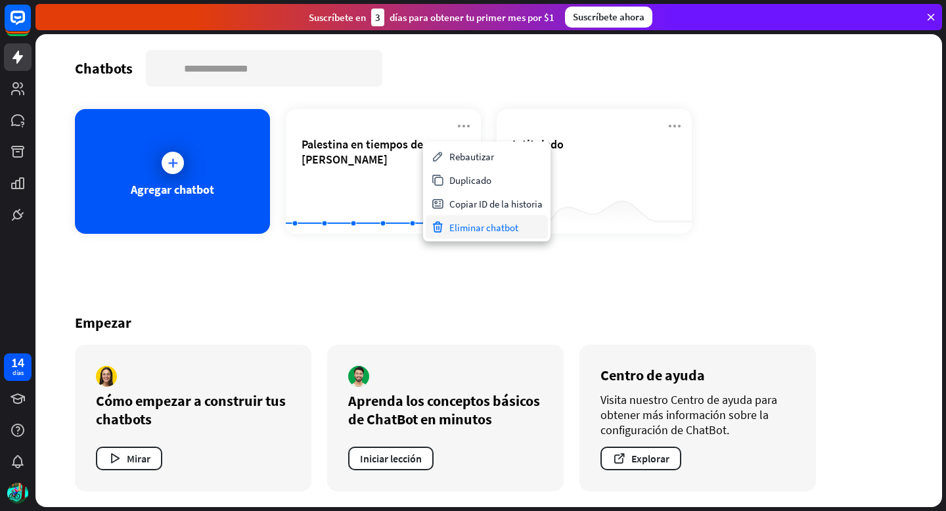
click at [485, 222] on font "Eliminar chatbot" at bounding box center [483, 227] width 69 height 12
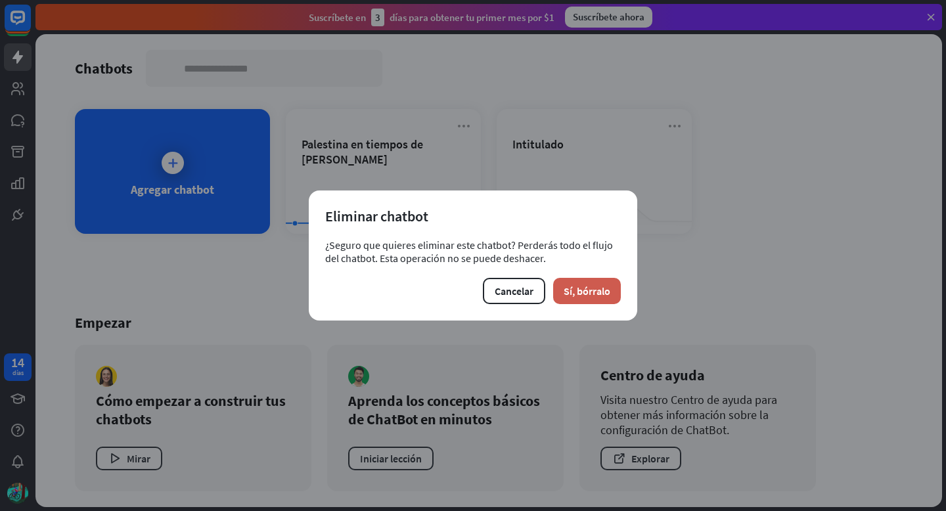
click at [568, 287] on font "Sí, bórralo" at bounding box center [587, 291] width 47 height 13
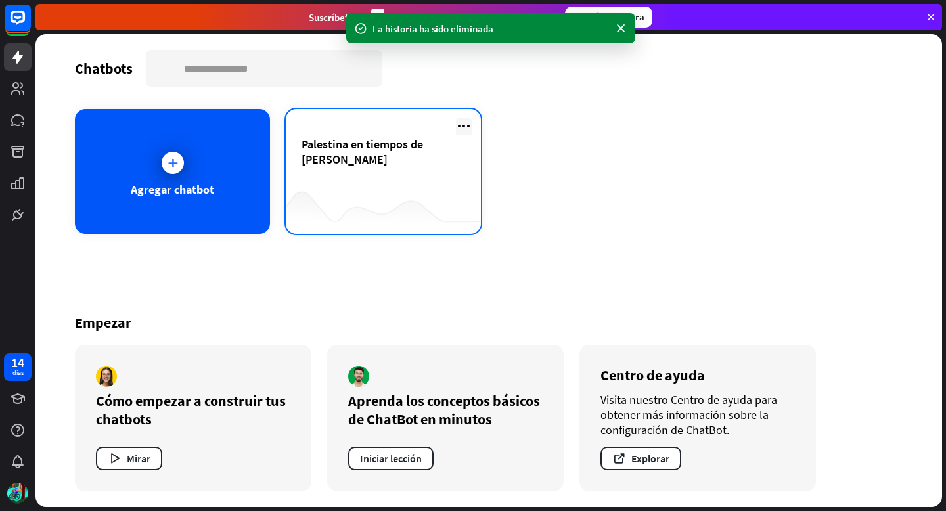
click at [469, 125] on icon at bounding box center [464, 126] width 16 height 16
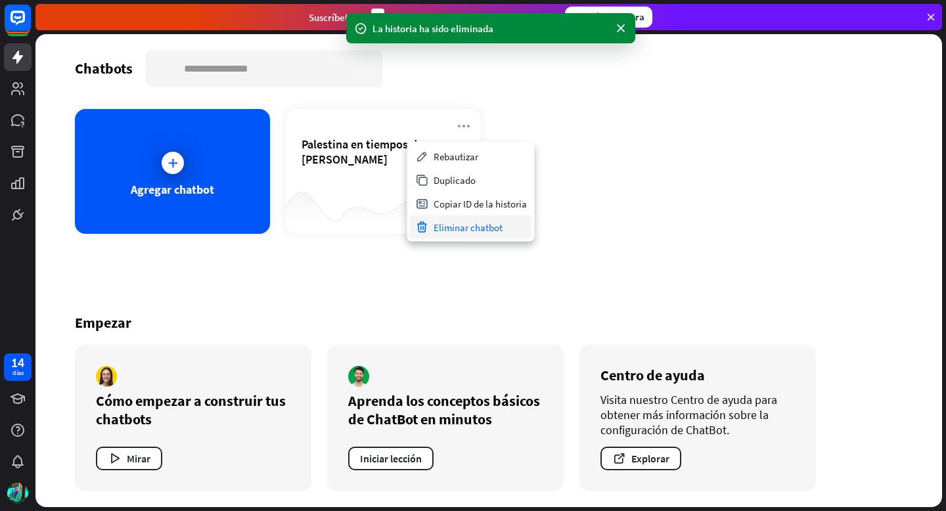
click at [474, 222] on font "Eliminar chatbot" at bounding box center [468, 227] width 69 height 12
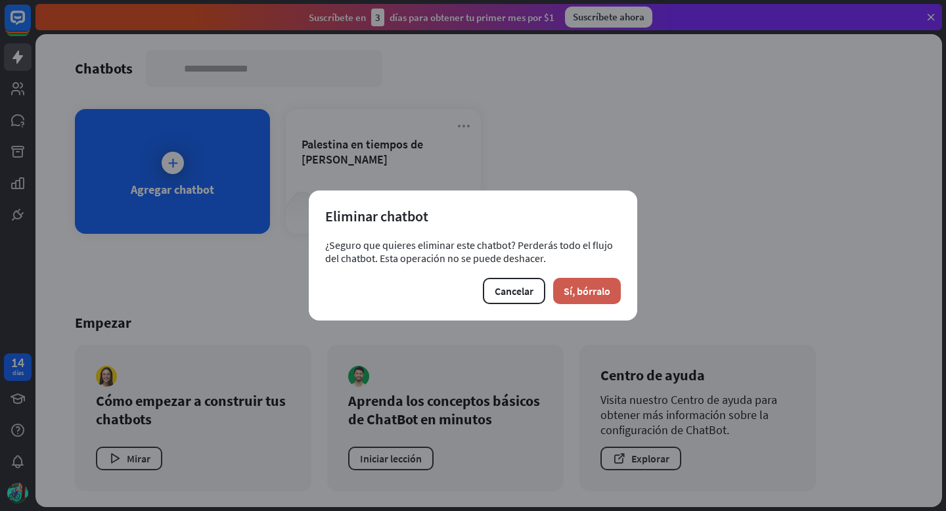
click at [584, 288] on font "Sí, bórralo" at bounding box center [587, 291] width 47 height 13
